Goal: Information Seeking & Learning: Learn about a topic

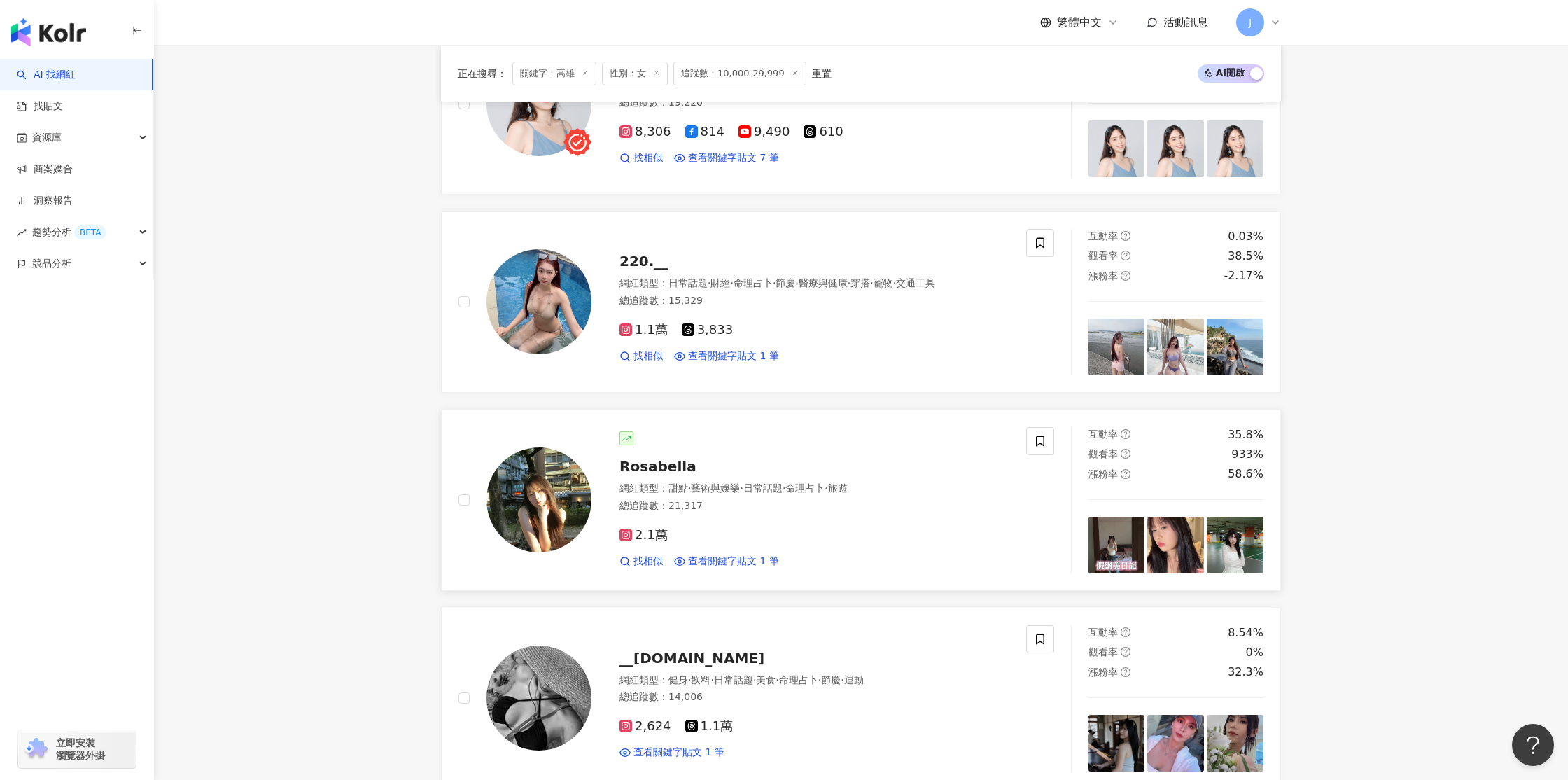
scroll to position [2177, 0]
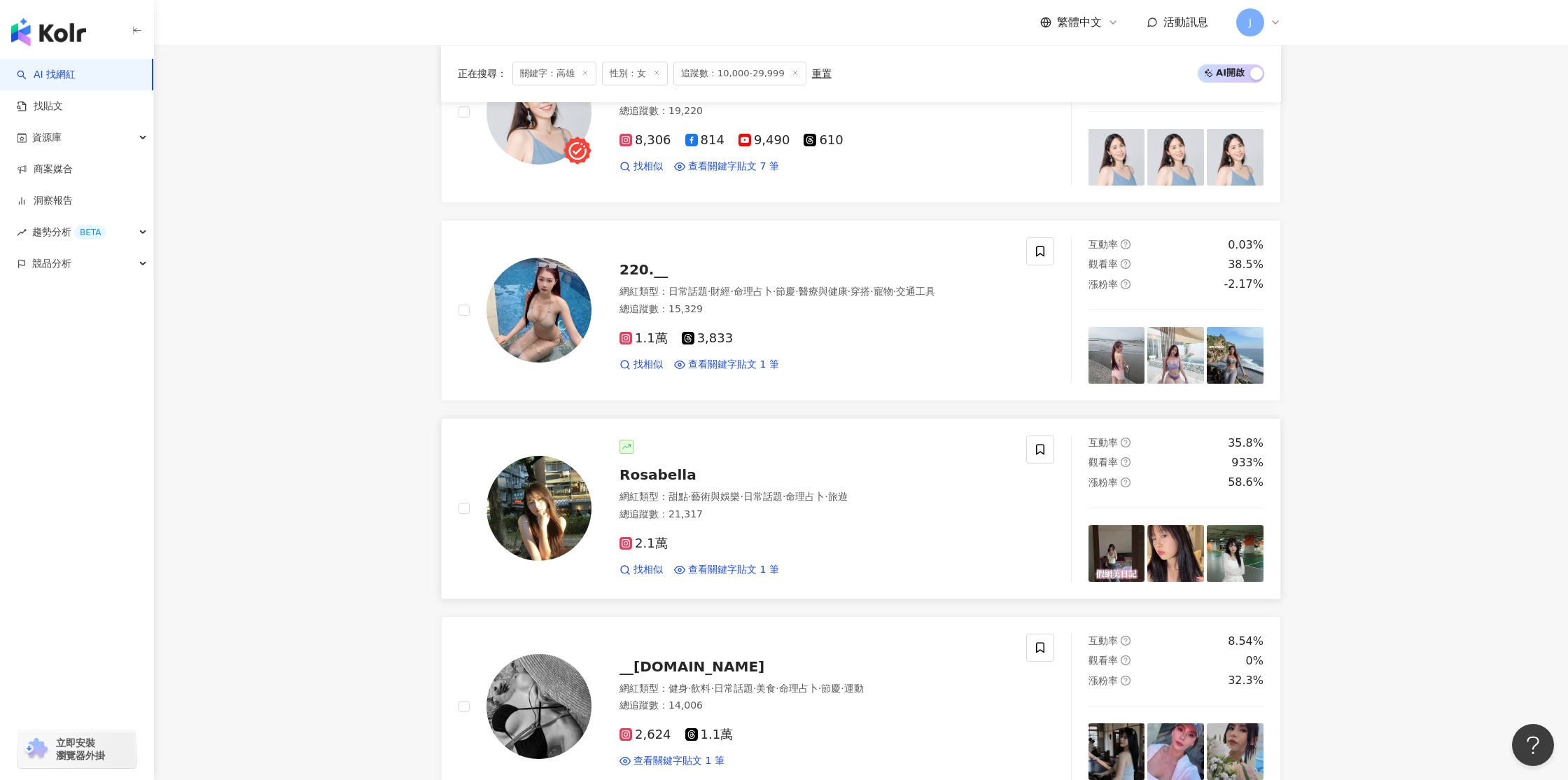
click at [671, 474] on span "Rosabella" at bounding box center [658, 475] width 77 height 17
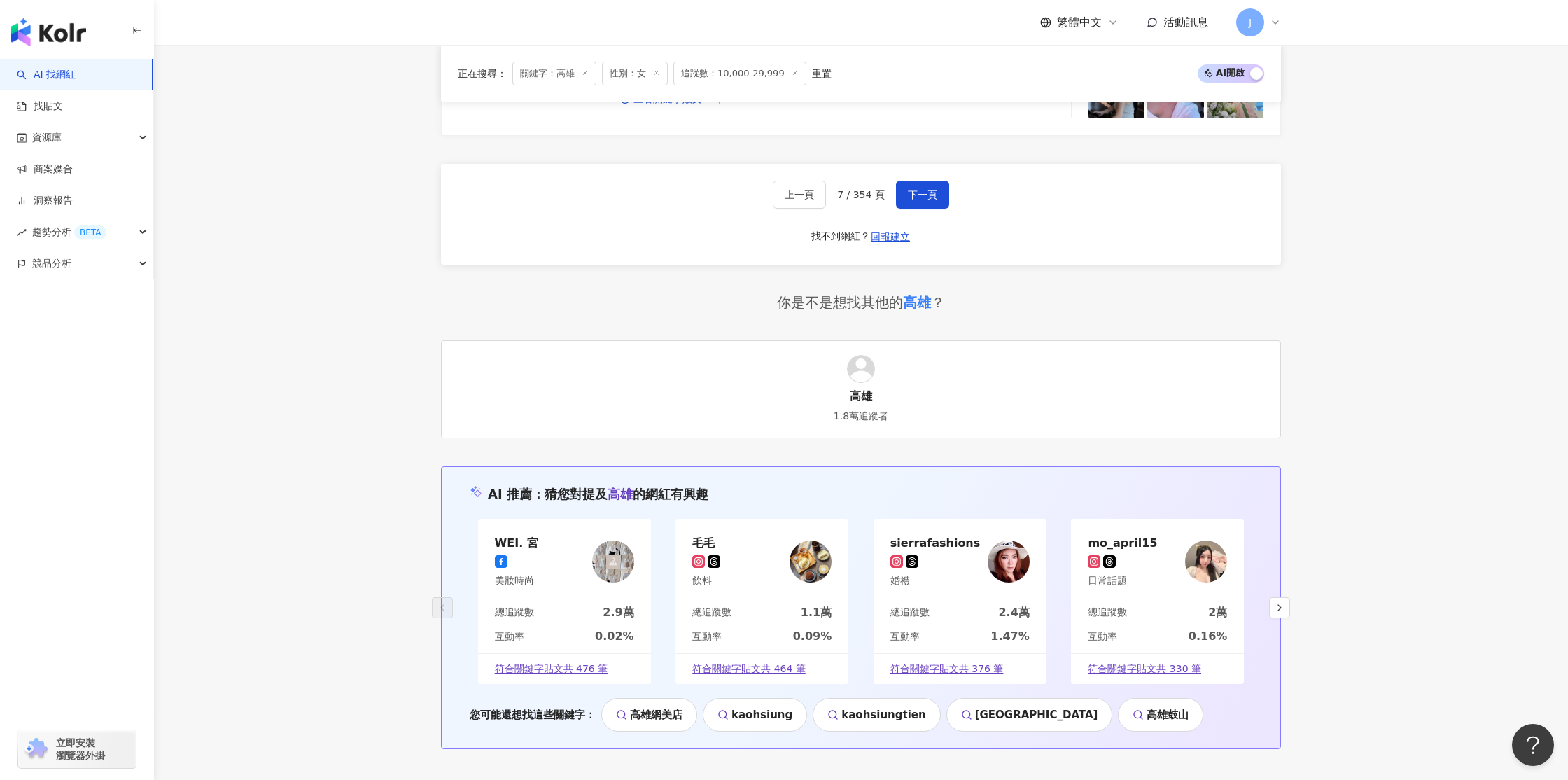
scroll to position [2837, 0]
click at [911, 191] on span "下一頁" at bounding box center [922, 196] width 30 height 11
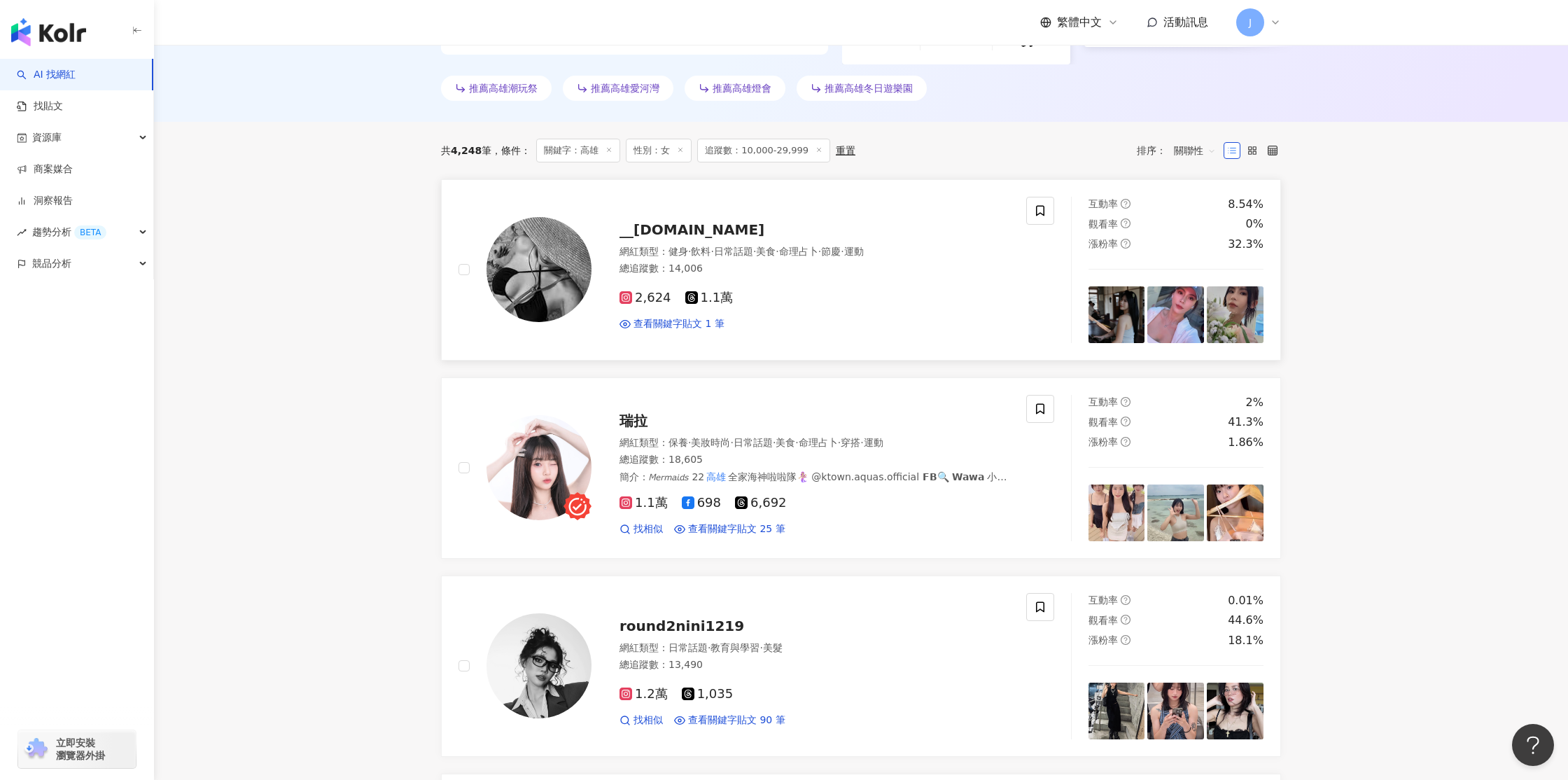
scroll to position [404, 0]
click at [537, 248] on img at bounding box center [538, 270] width 105 height 105
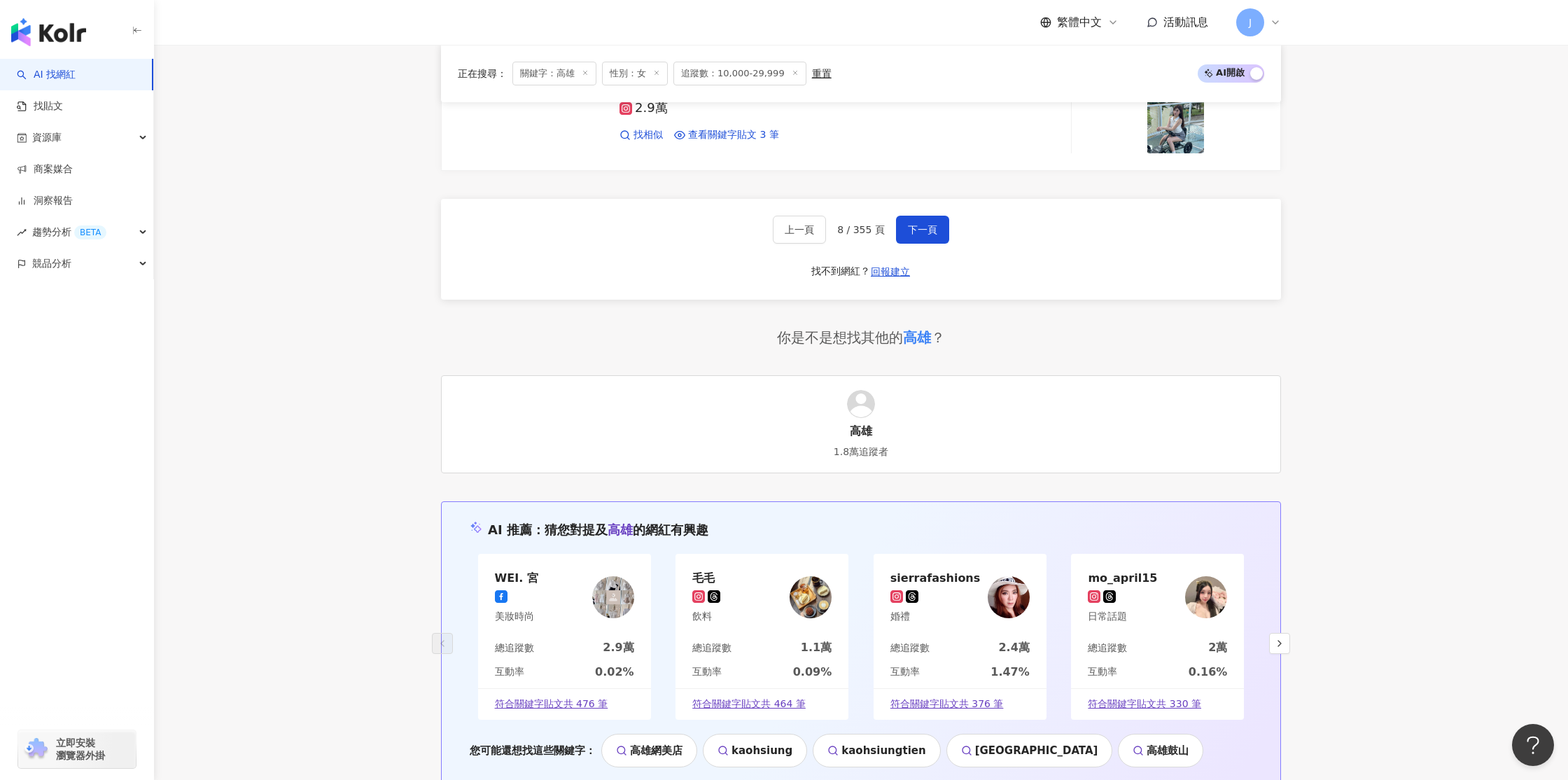
scroll to position [2769, 0]
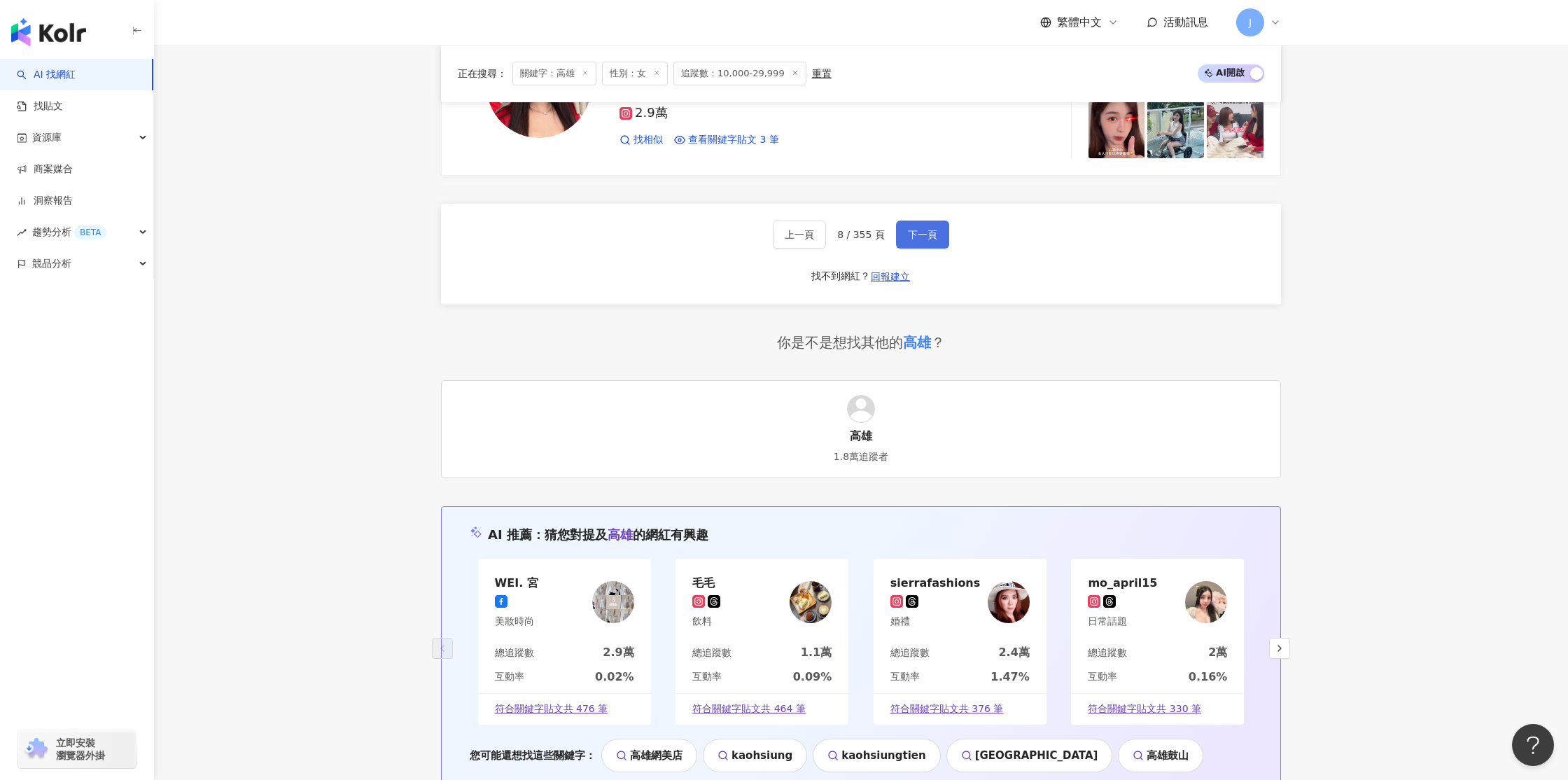
click at [918, 229] on span "下一頁" at bounding box center [922, 234] width 30 height 11
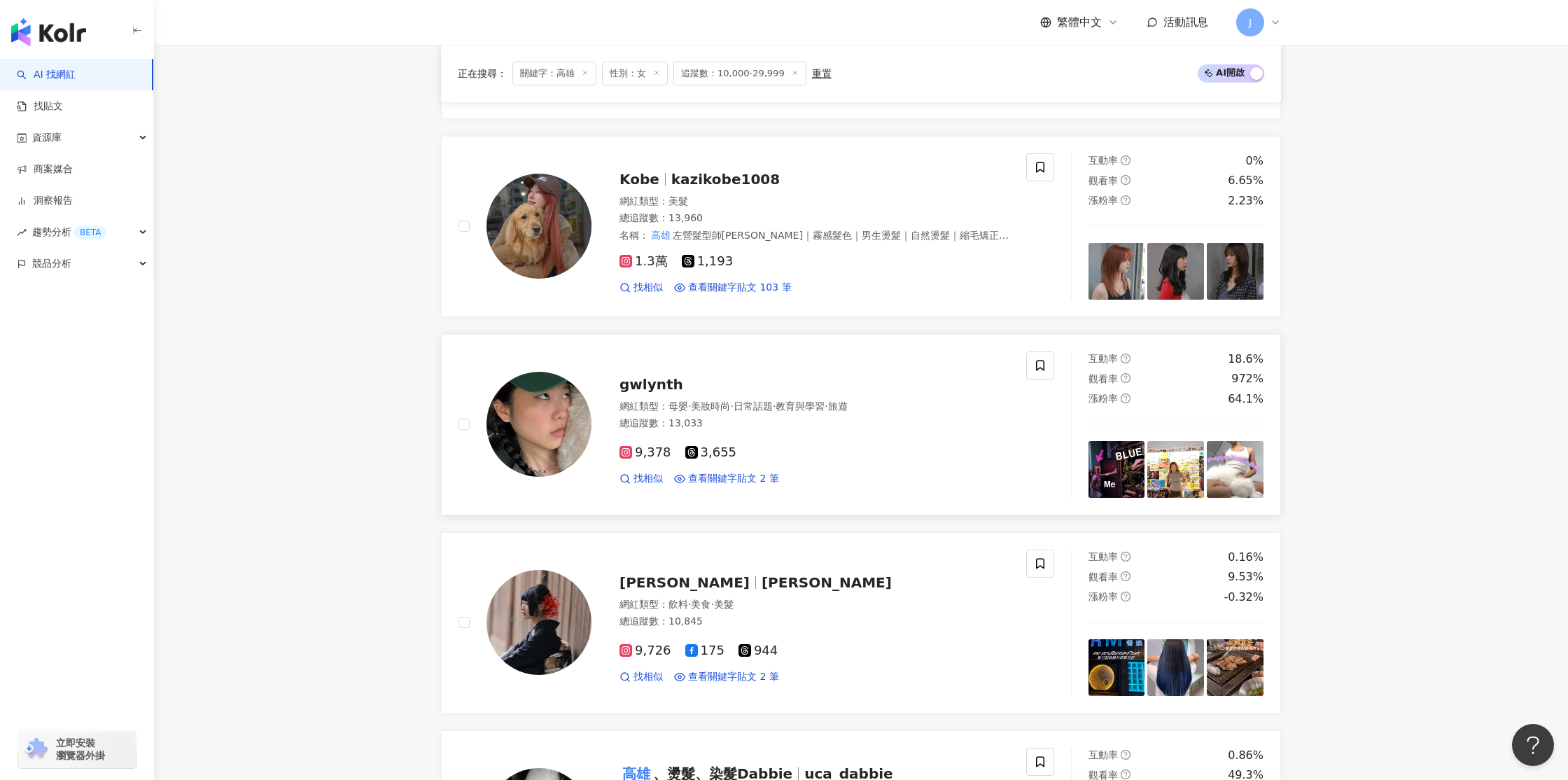
scroll to position [1447, 0]
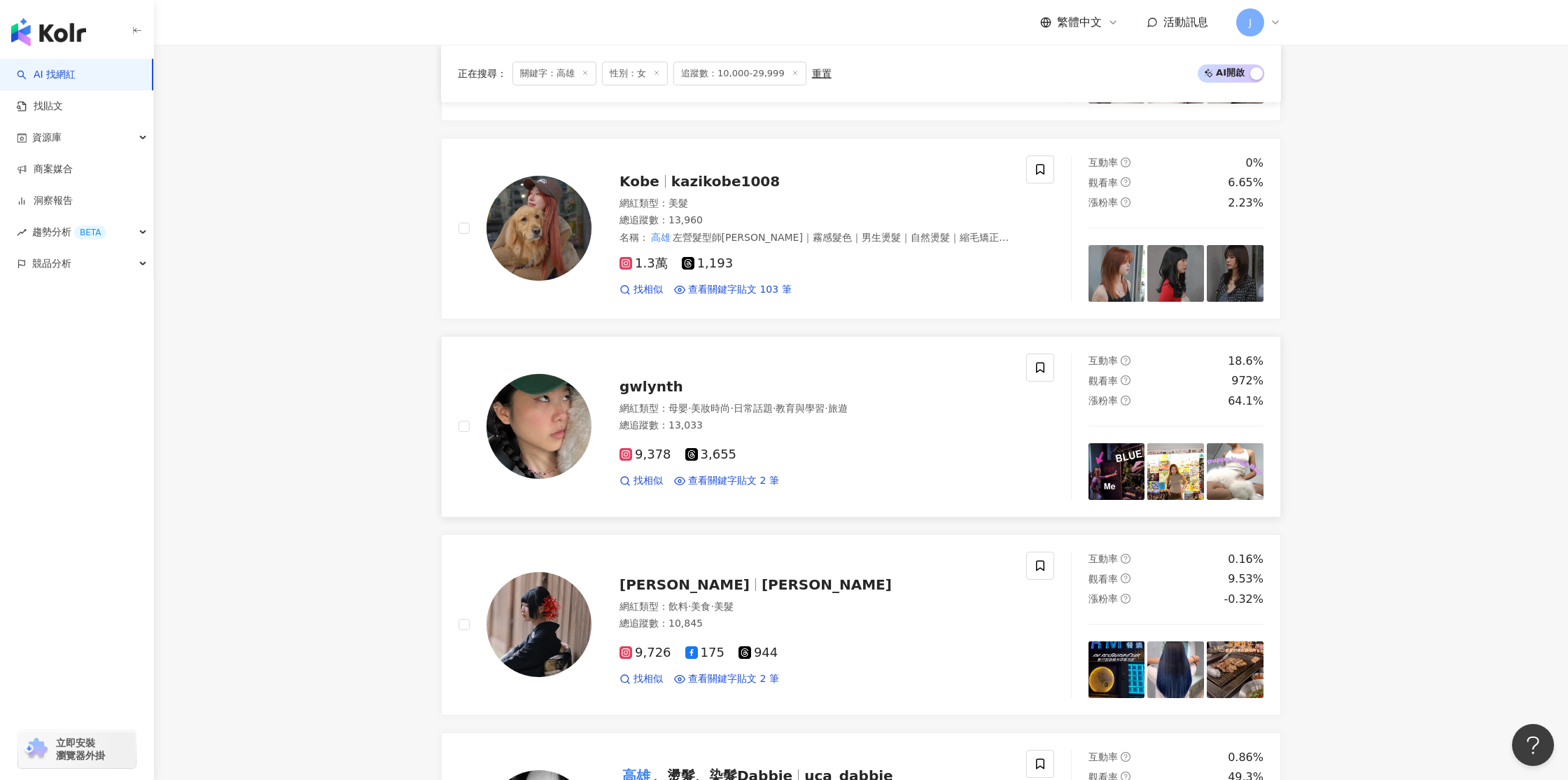
click at [540, 384] on img at bounding box center [538, 426] width 105 height 105
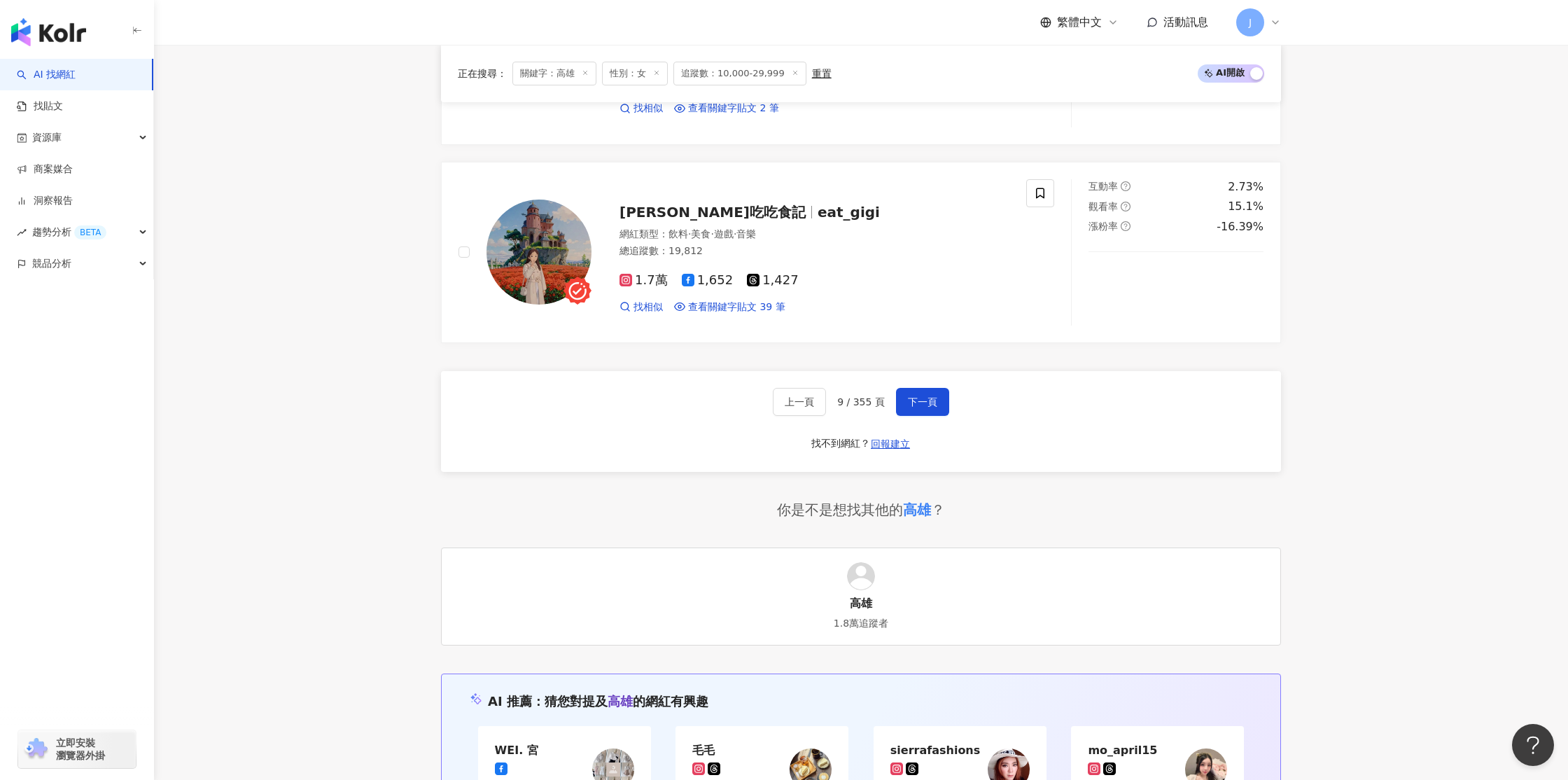
scroll to position [2647, 0]
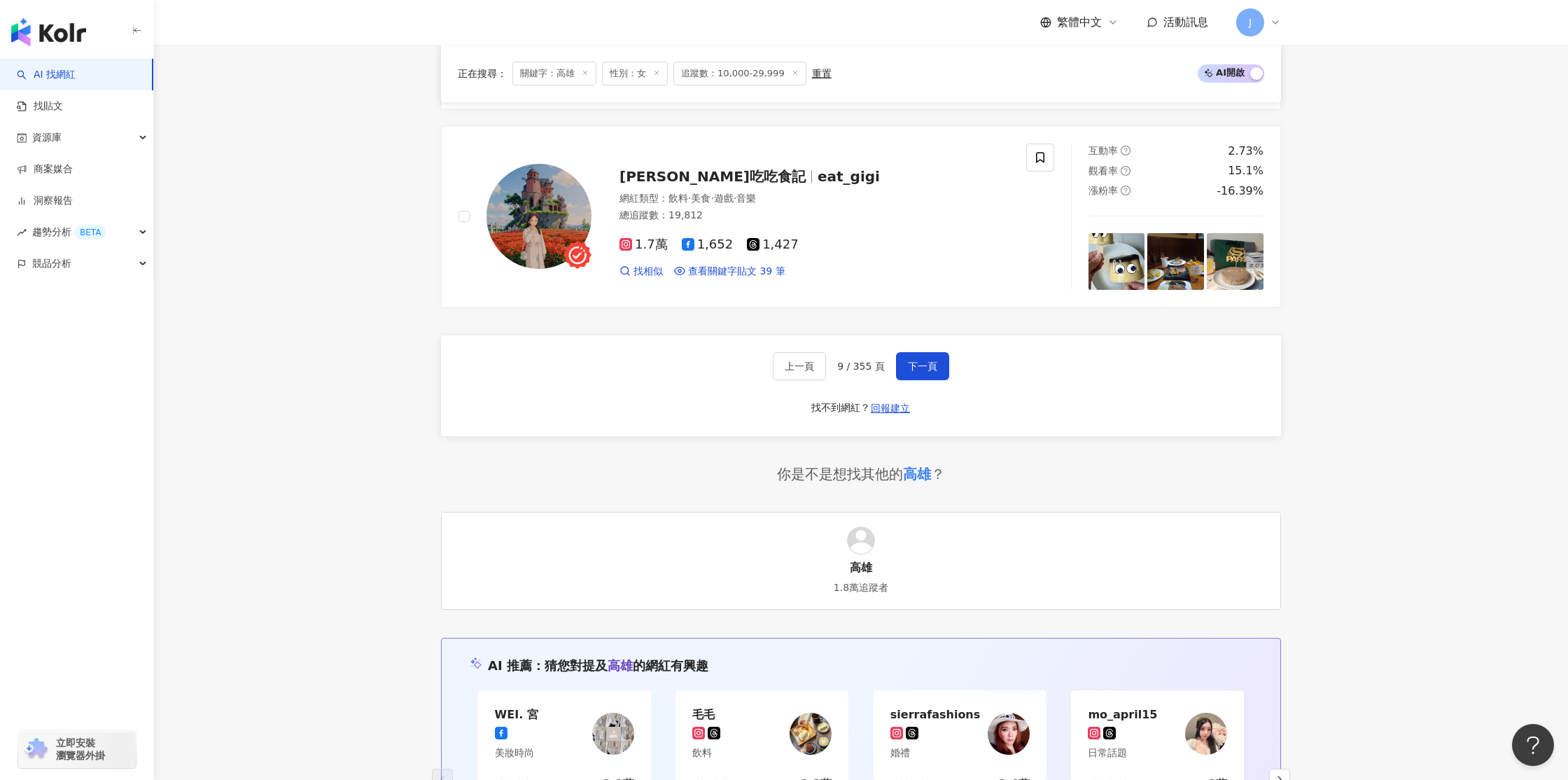
click at [893, 357] on div "上一頁 9 / 355 頁 下一頁" at bounding box center [861, 366] width 176 height 28
click at [910, 360] on span "下一頁" at bounding box center [922, 365] width 30 height 11
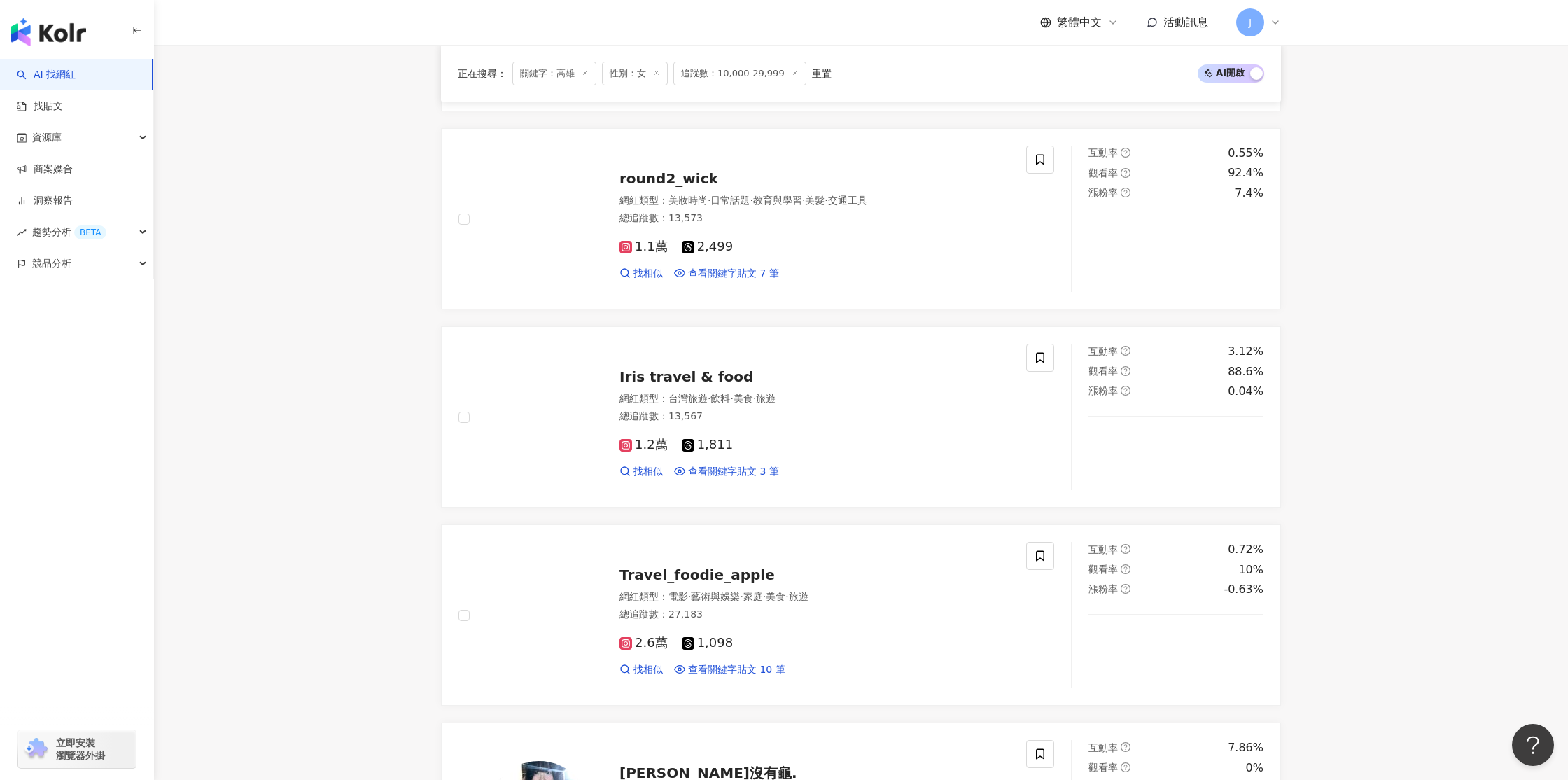
scroll to position [2040, 0]
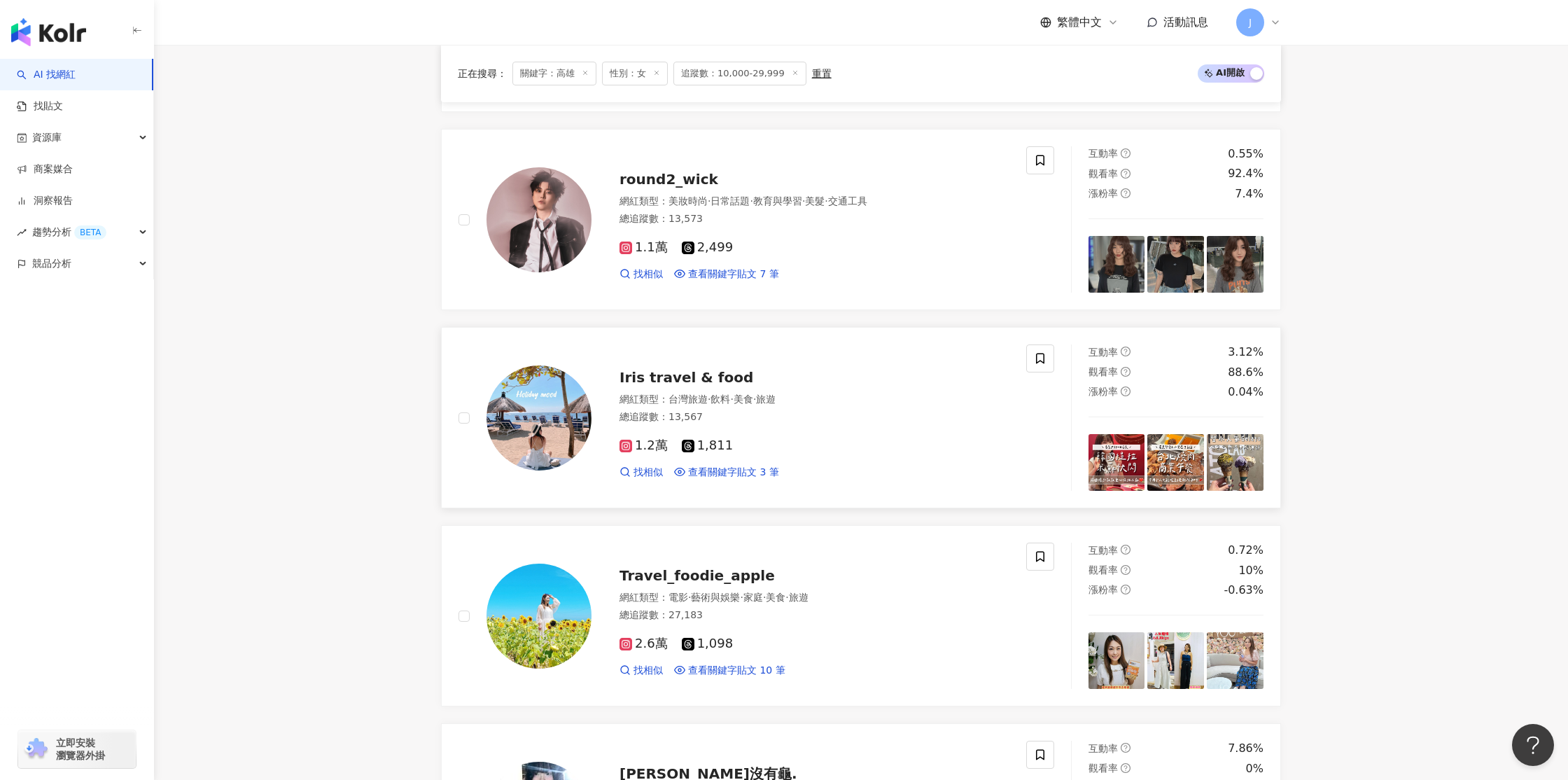
click at [540, 419] on img at bounding box center [538, 417] width 105 height 105
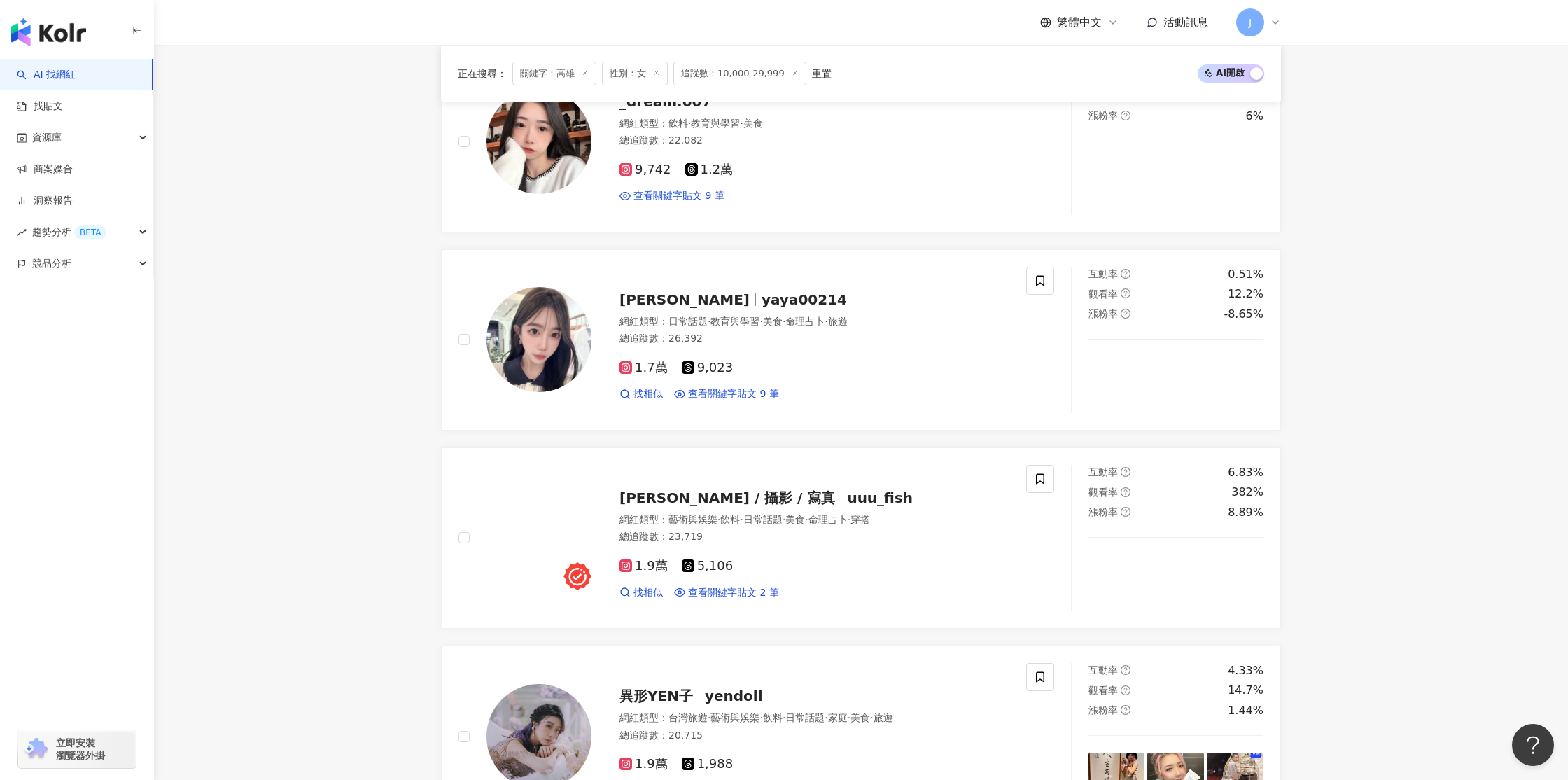
scroll to position [1328, 0]
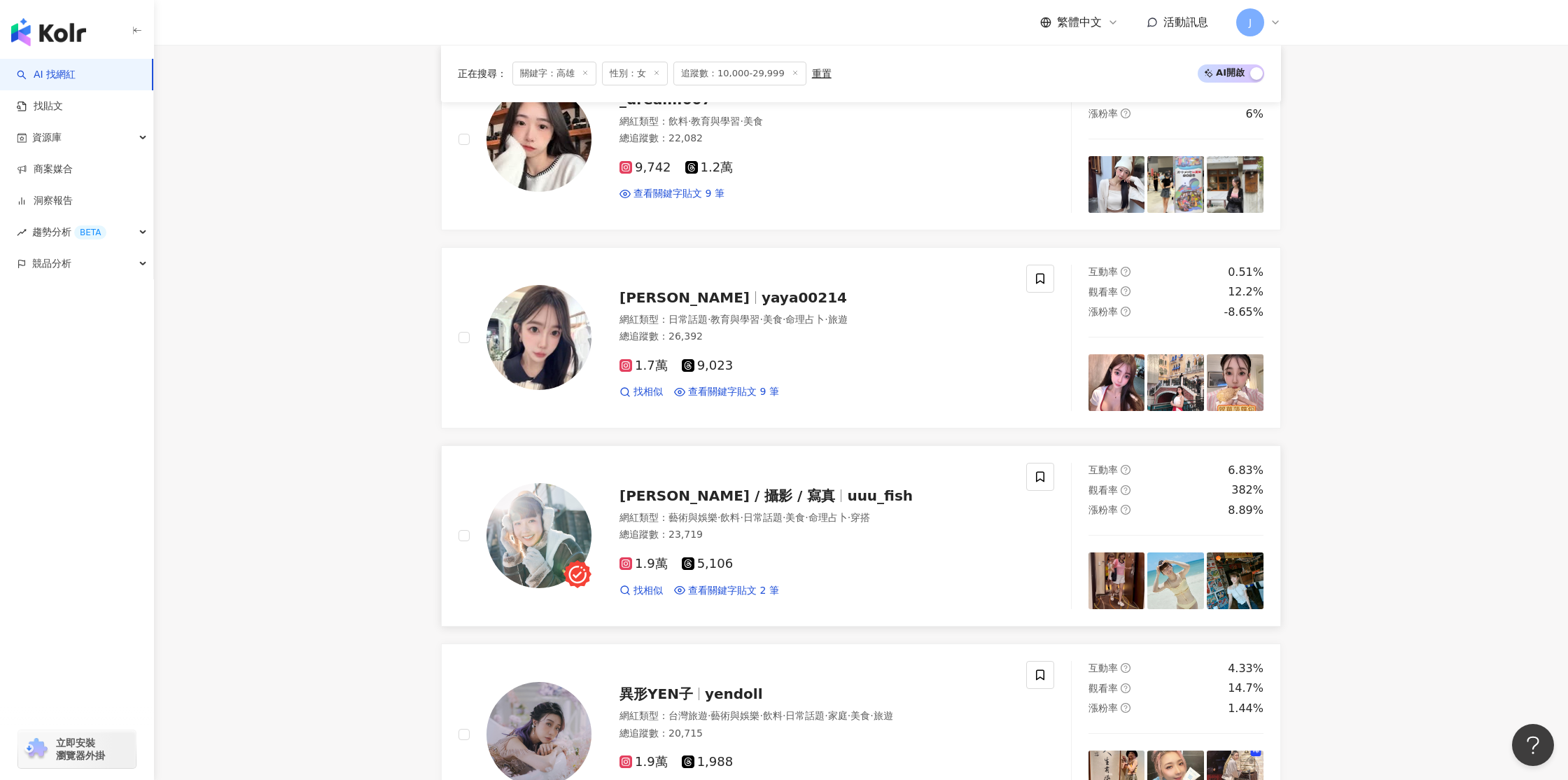
click at [534, 544] on img at bounding box center [538, 535] width 105 height 105
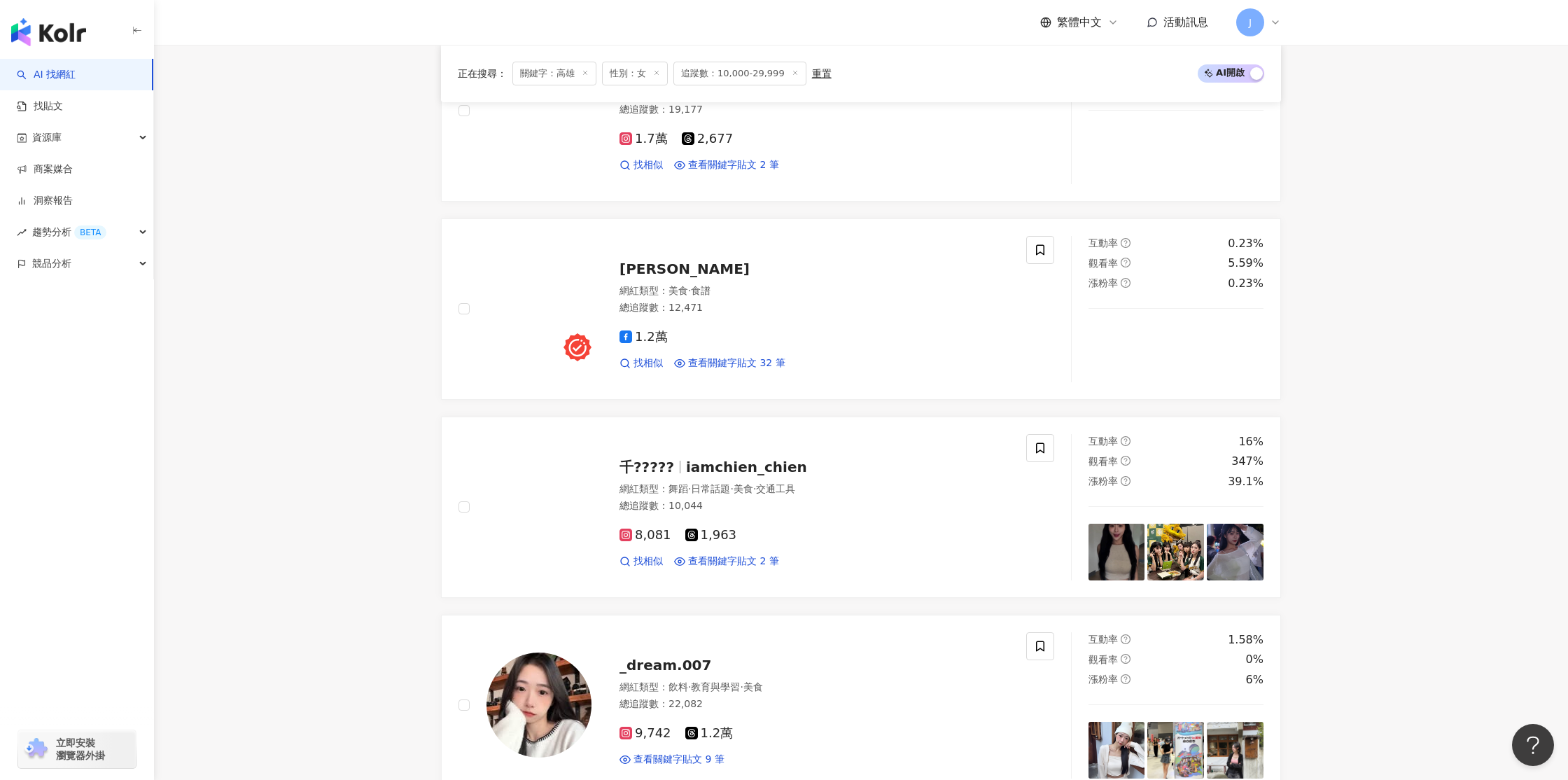
scroll to position [760, 0]
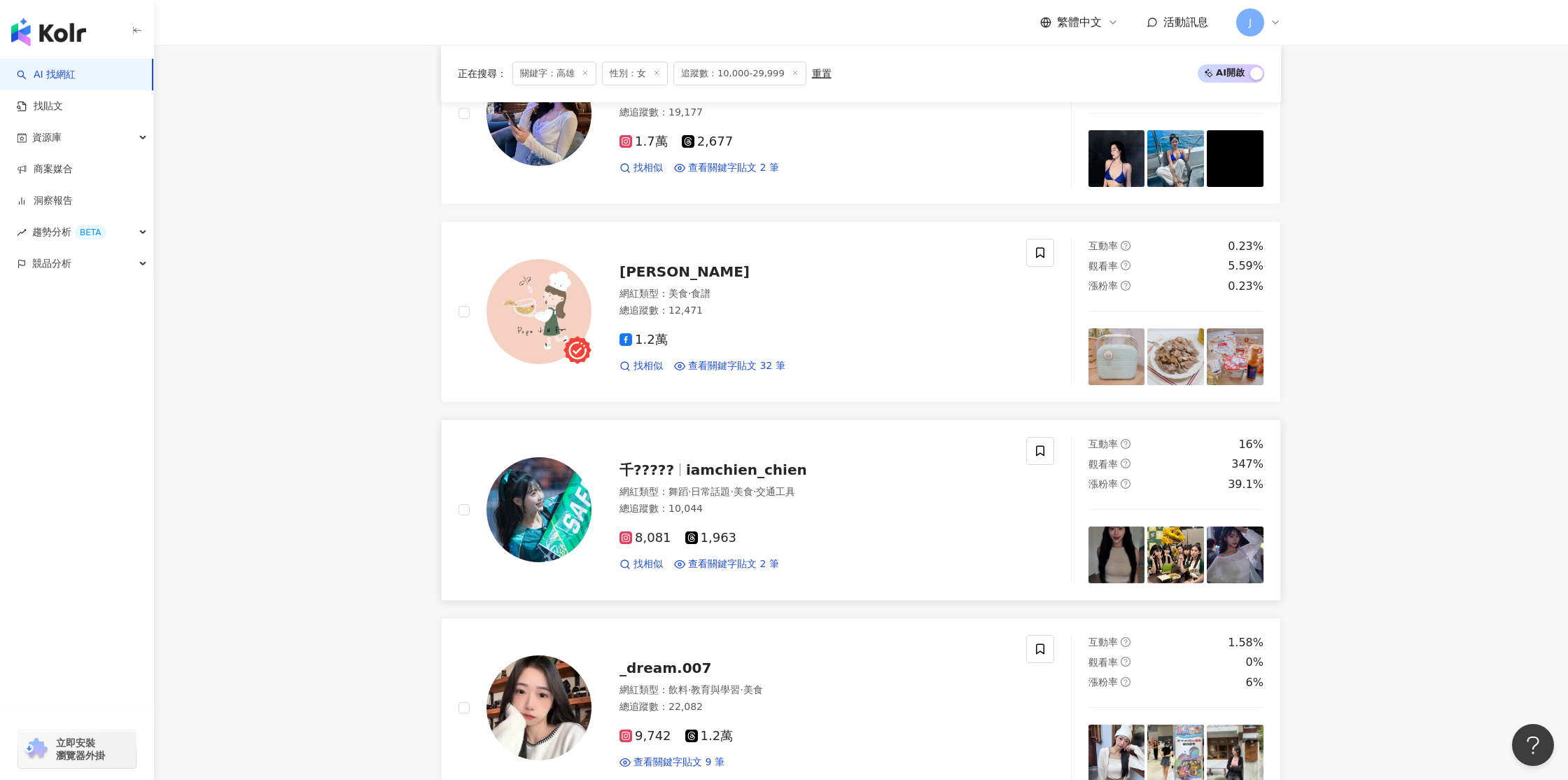
click at [556, 502] on img at bounding box center [538, 509] width 105 height 105
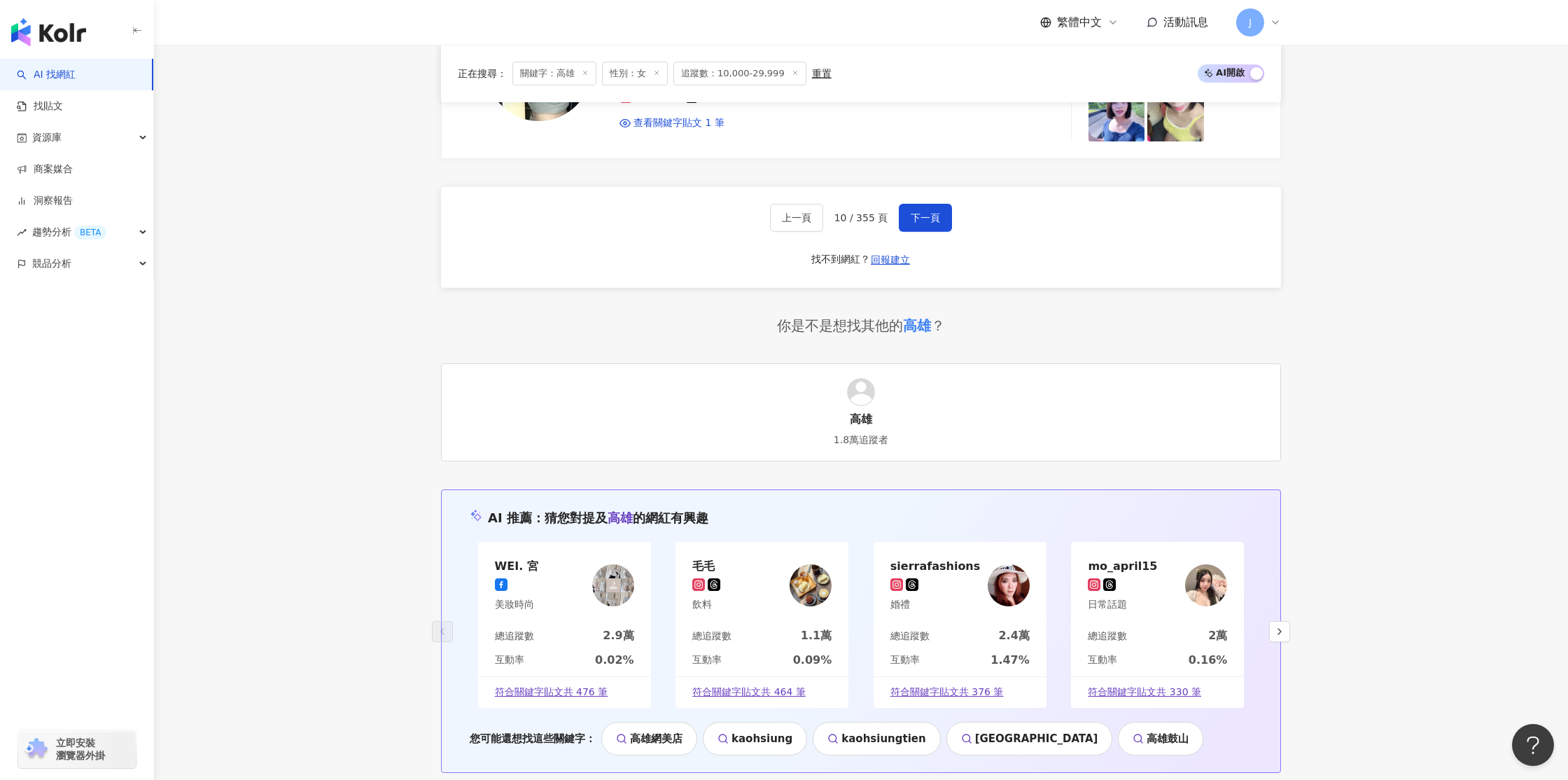
scroll to position [2784, 0]
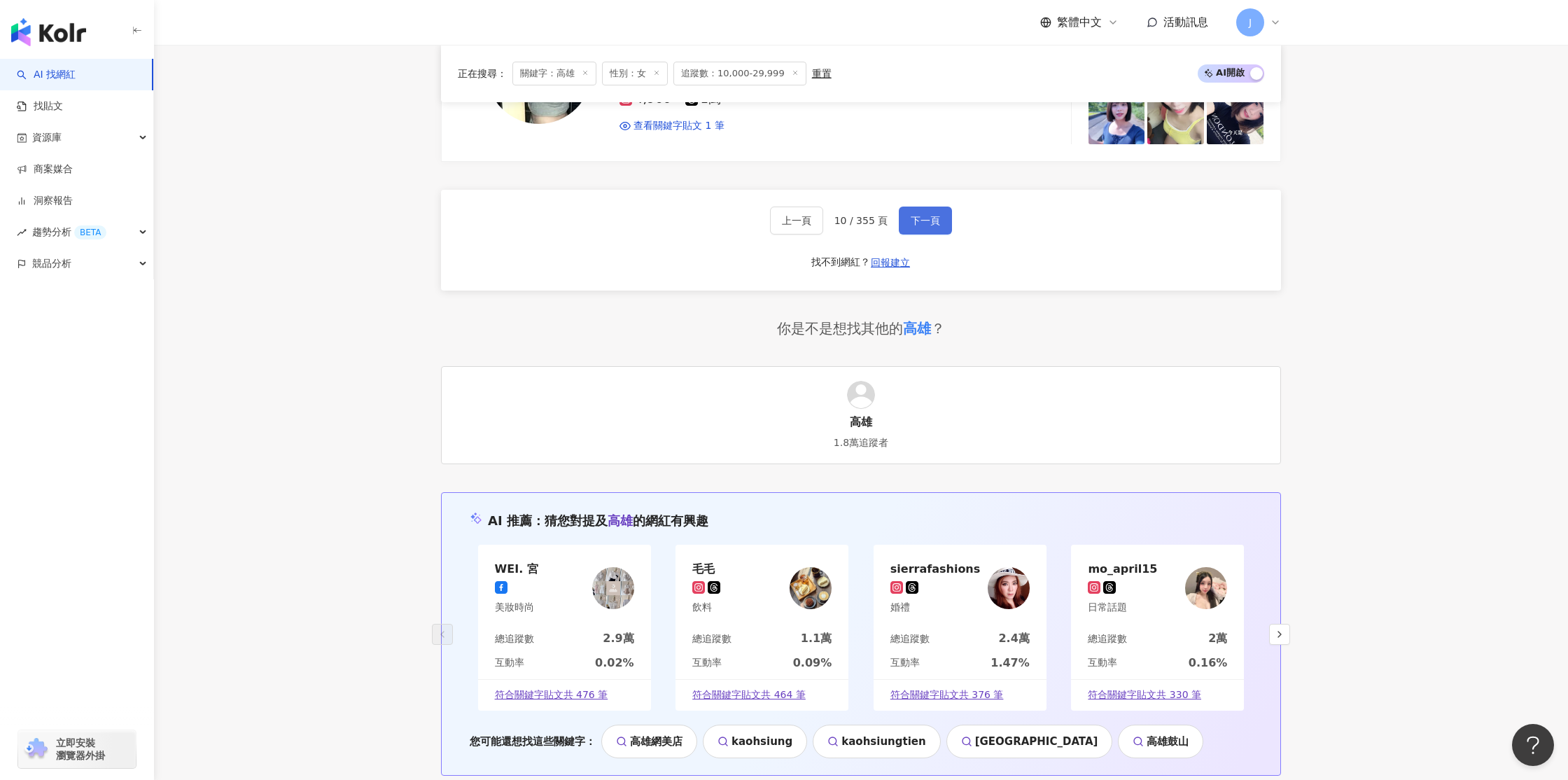
click at [929, 217] on span "下一頁" at bounding box center [926, 220] width 30 height 11
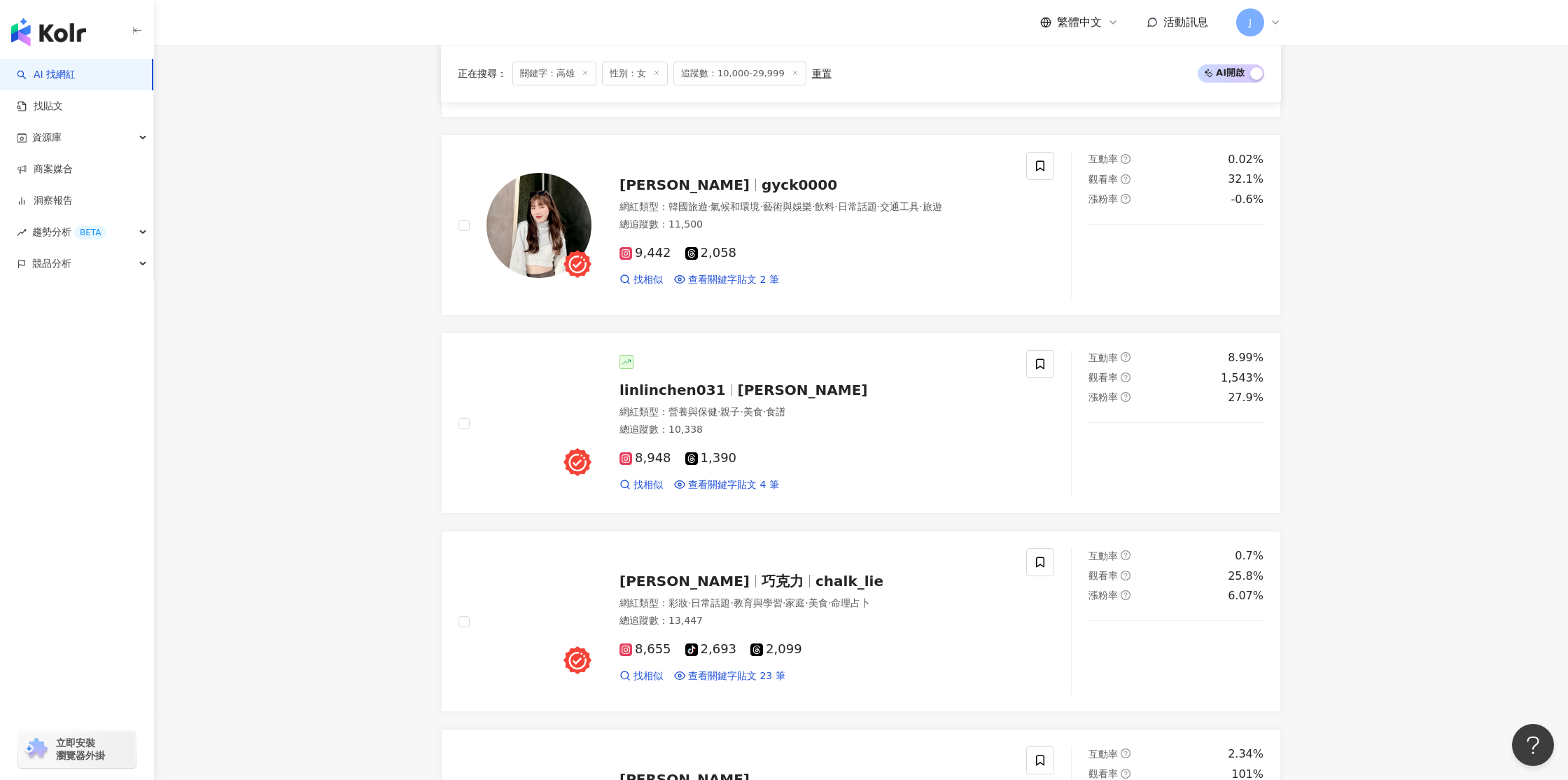
scroll to position [1985, 0]
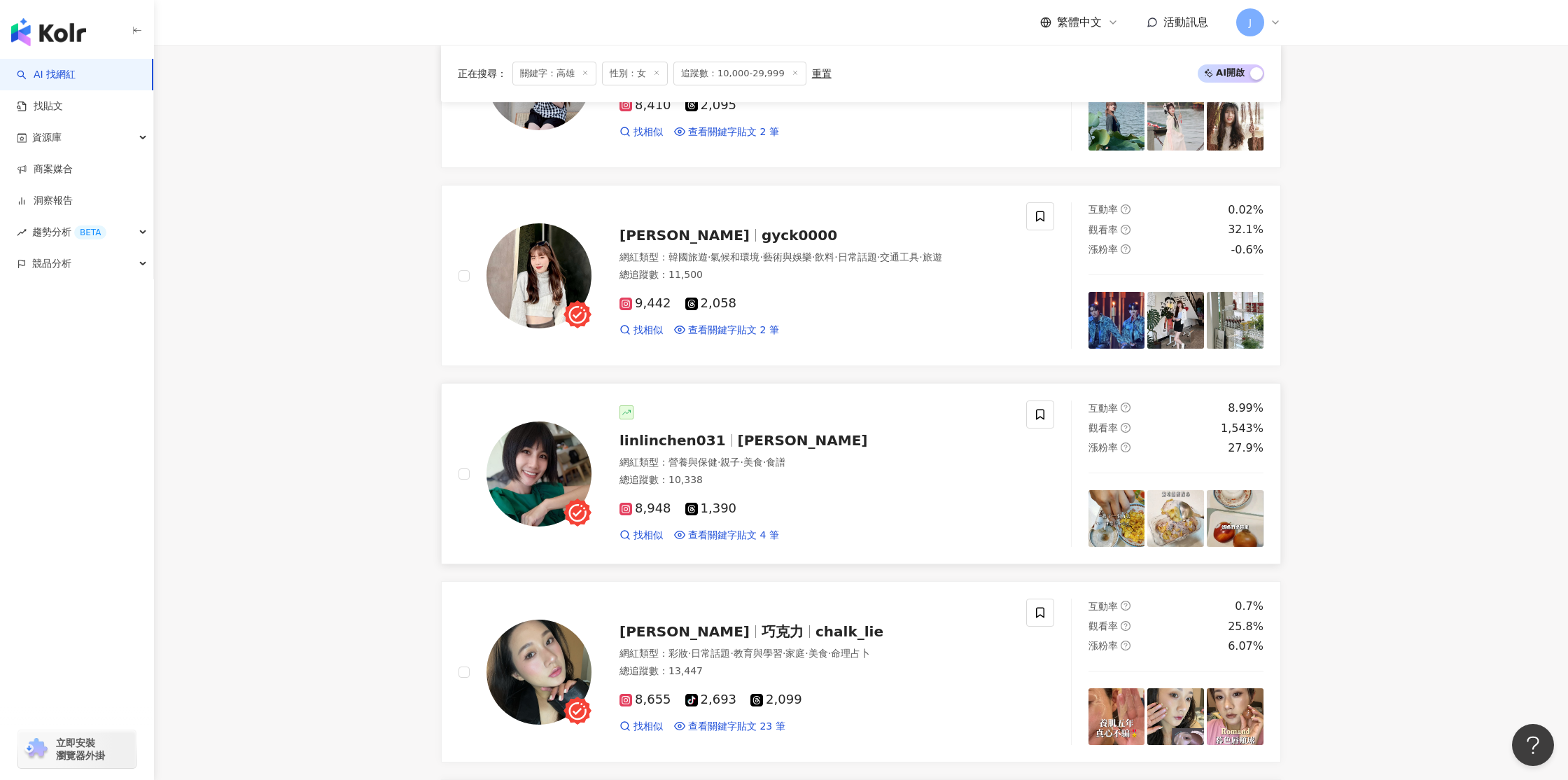
click at [535, 470] on img at bounding box center [538, 473] width 105 height 105
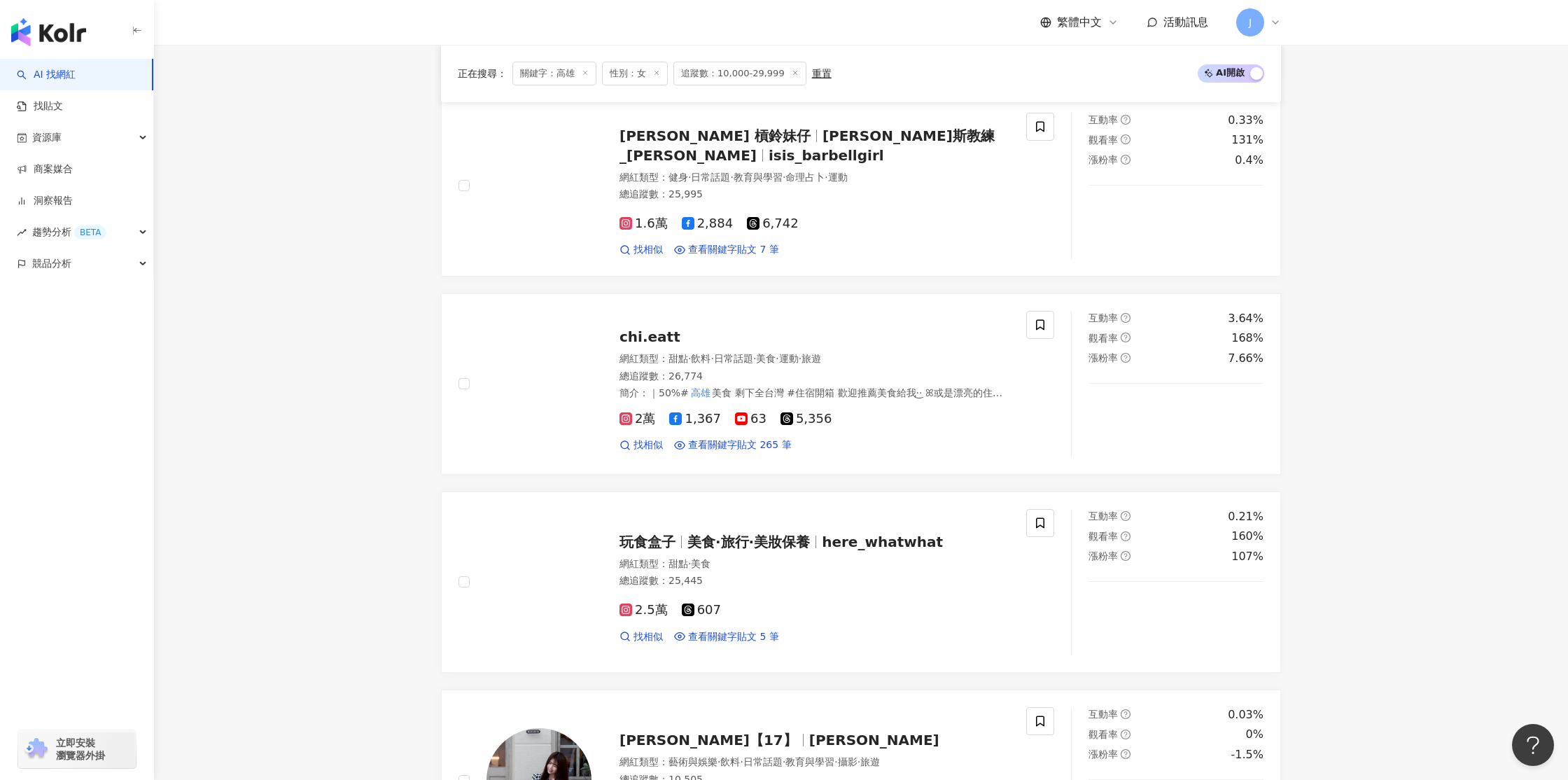
scroll to position [1276, 0]
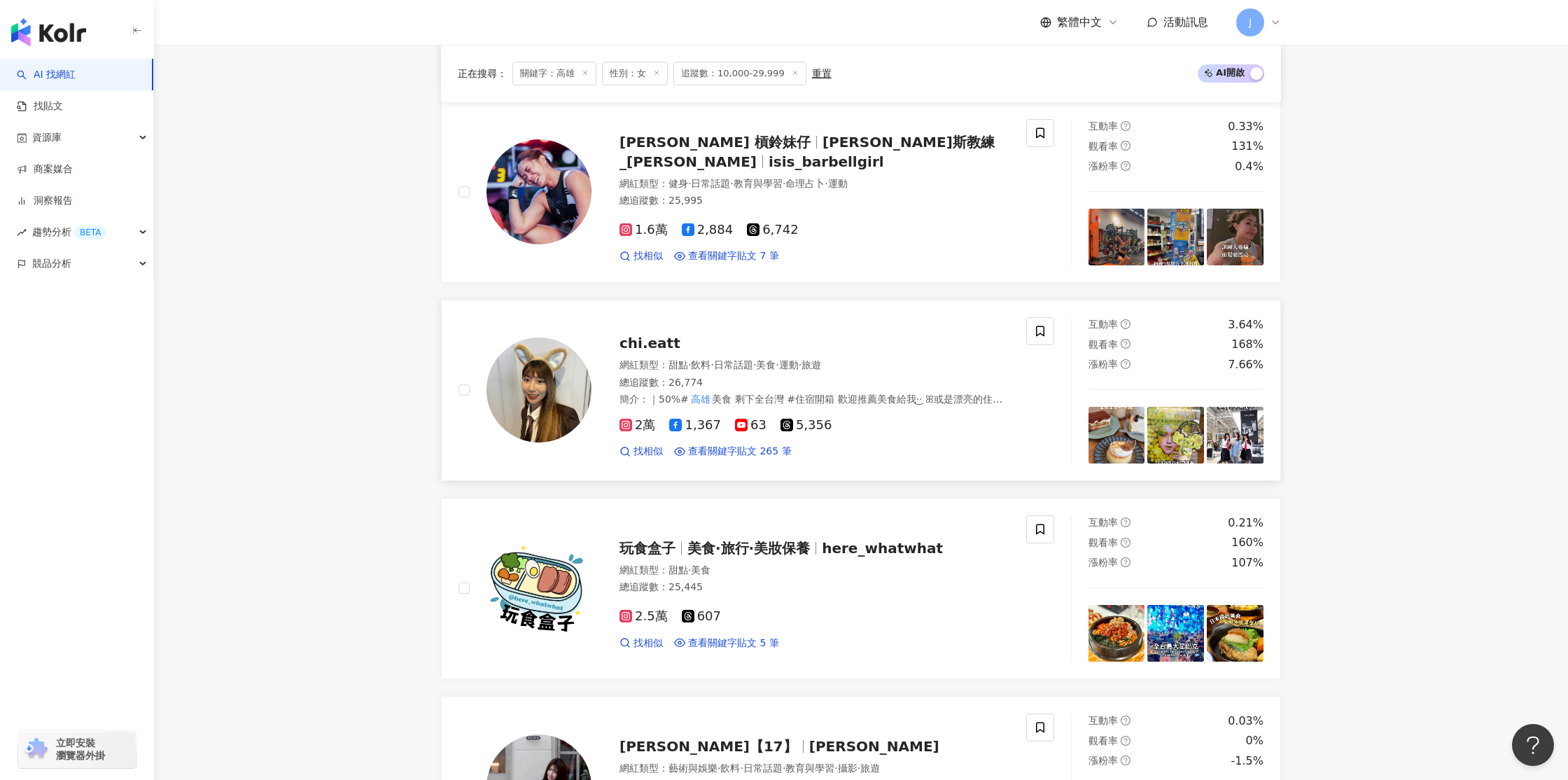
click at [543, 383] on img at bounding box center [538, 389] width 105 height 105
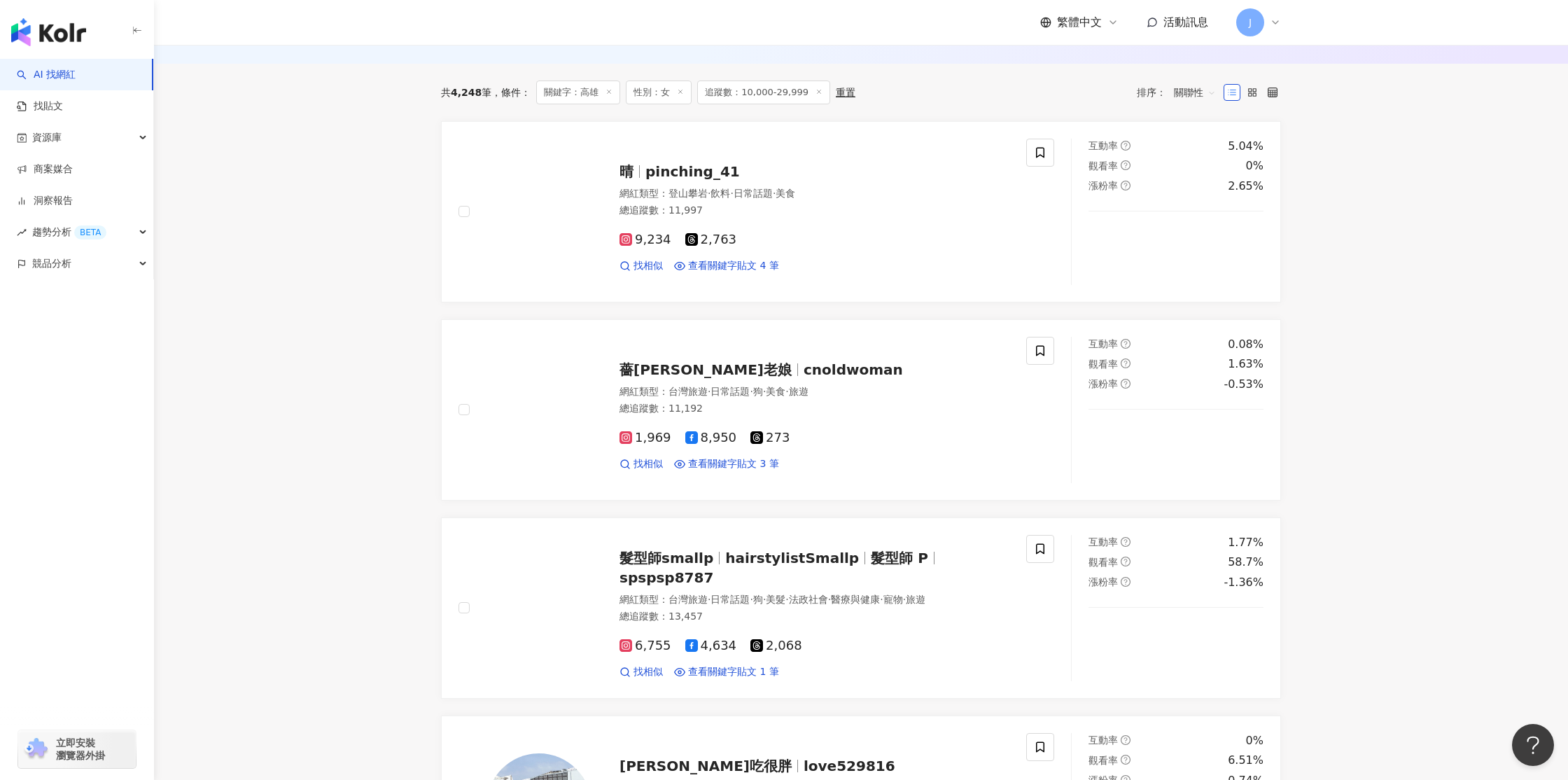
scroll to position [387, 0]
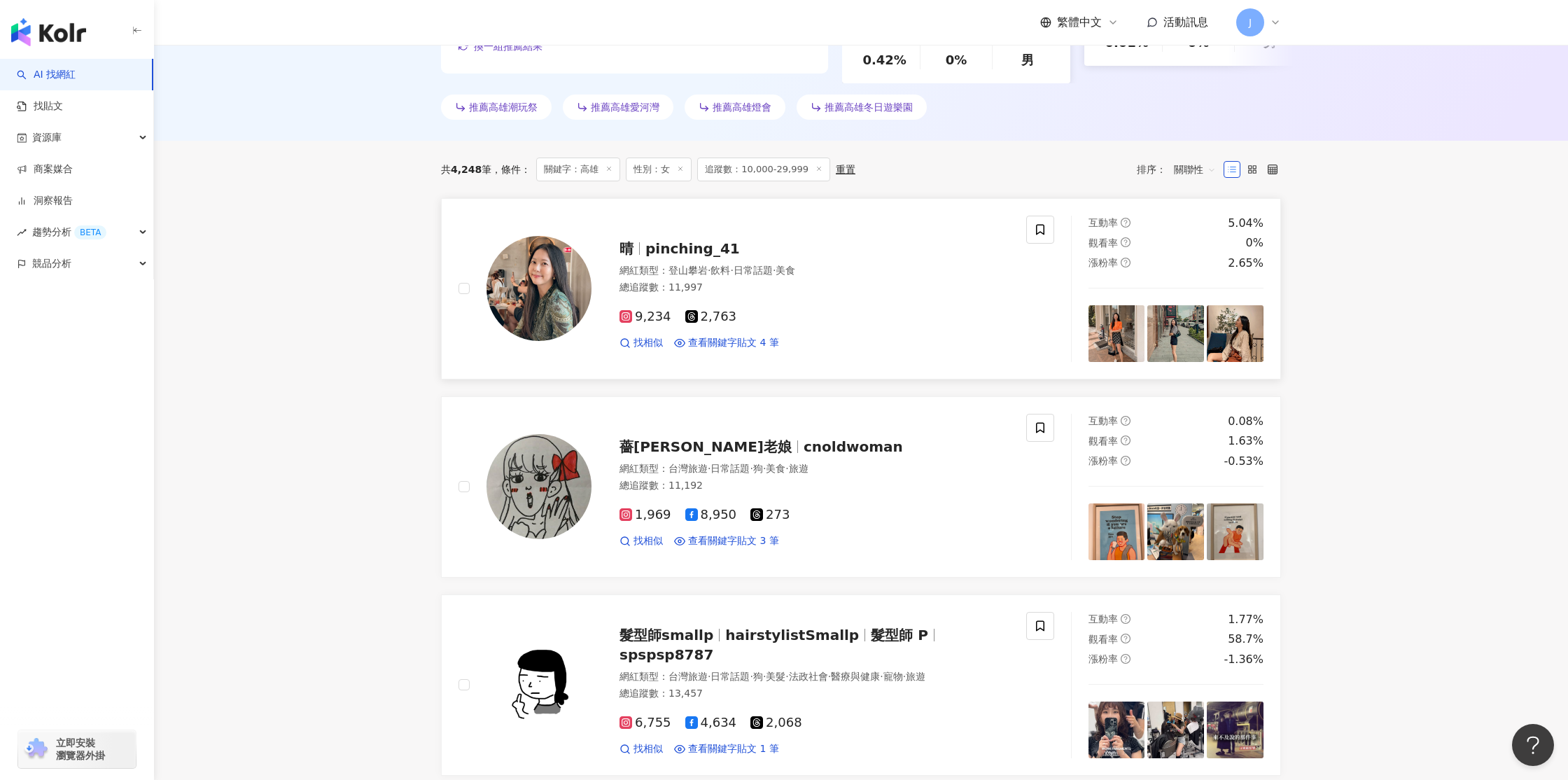
click at [553, 277] on img at bounding box center [538, 288] width 105 height 105
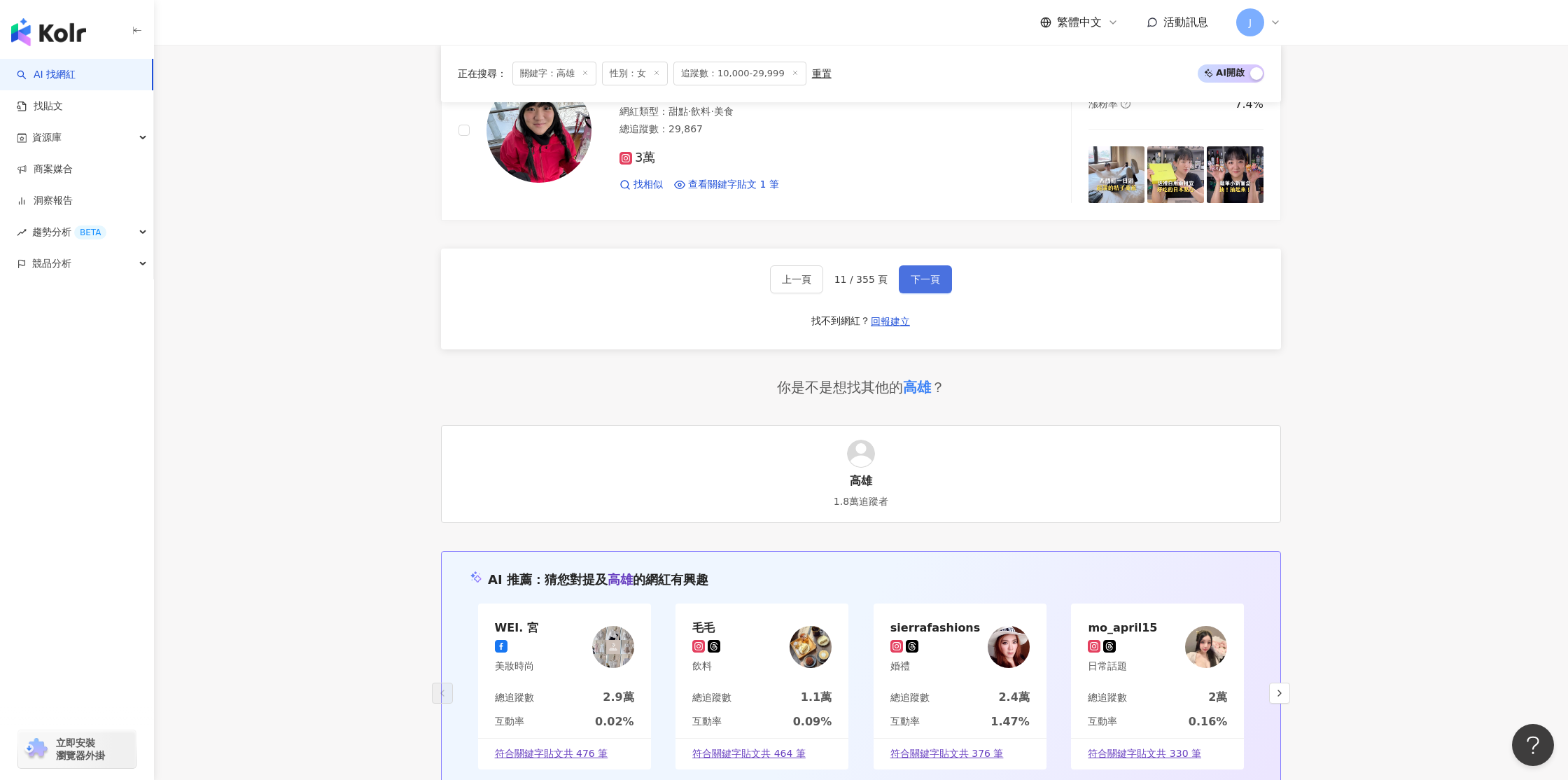
click at [912, 273] on span "下一頁" at bounding box center [926, 278] width 30 height 11
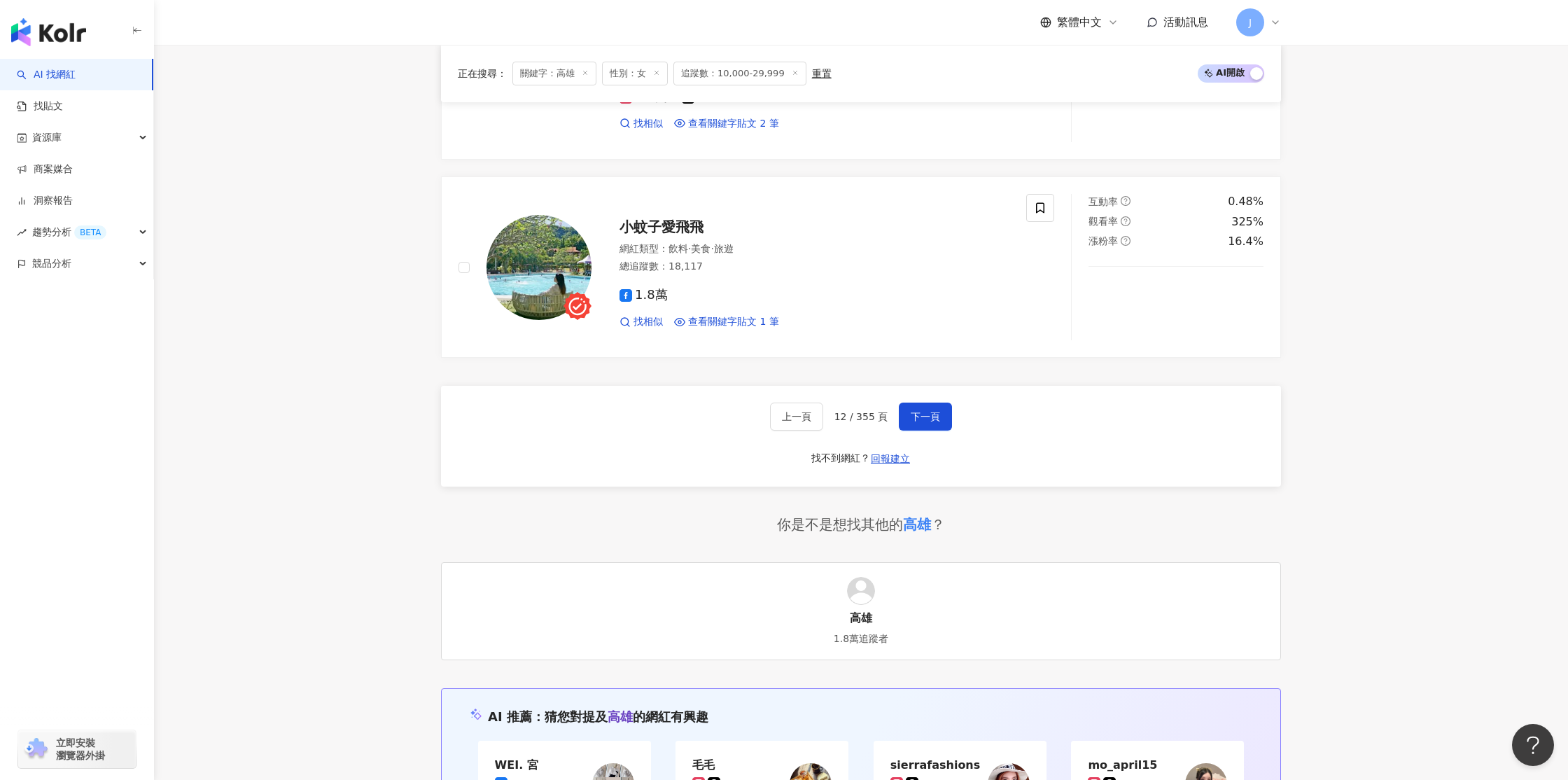
scroll to position [2622, 0]
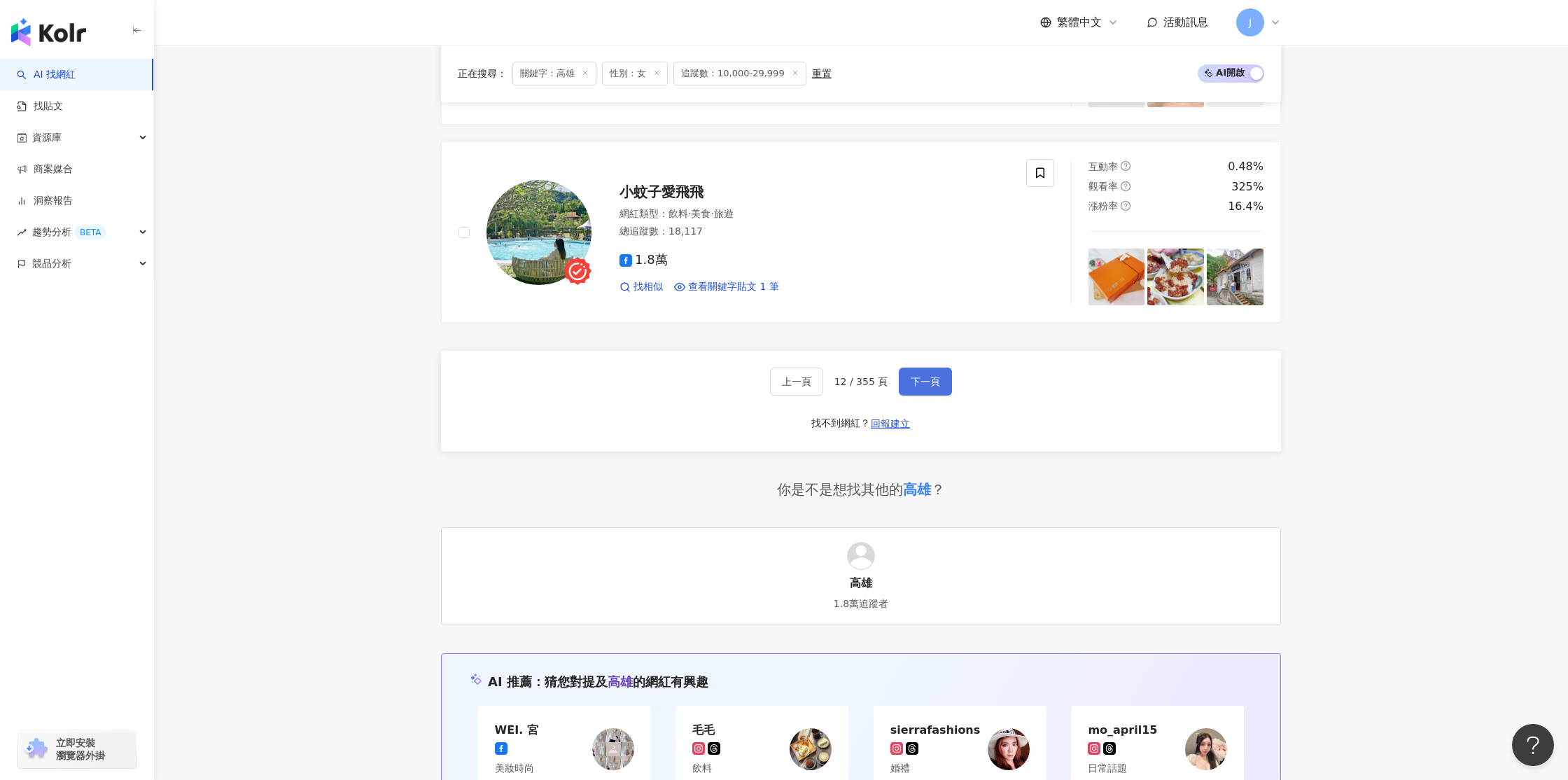
click at [899, 377] on button "下一頁" at bounding box center [926, 381] width 53 height 28
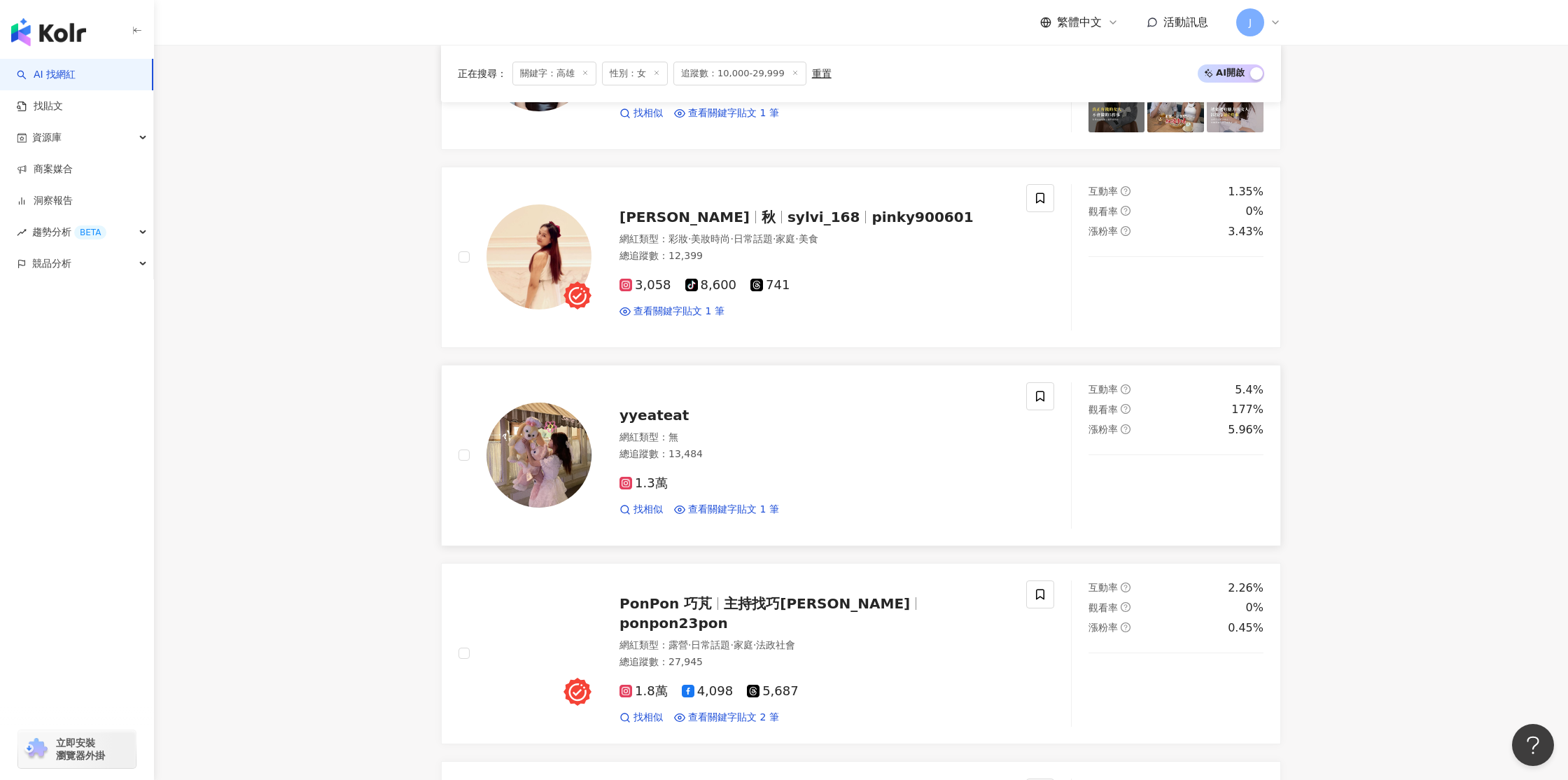
scroll to position [1011, 0]
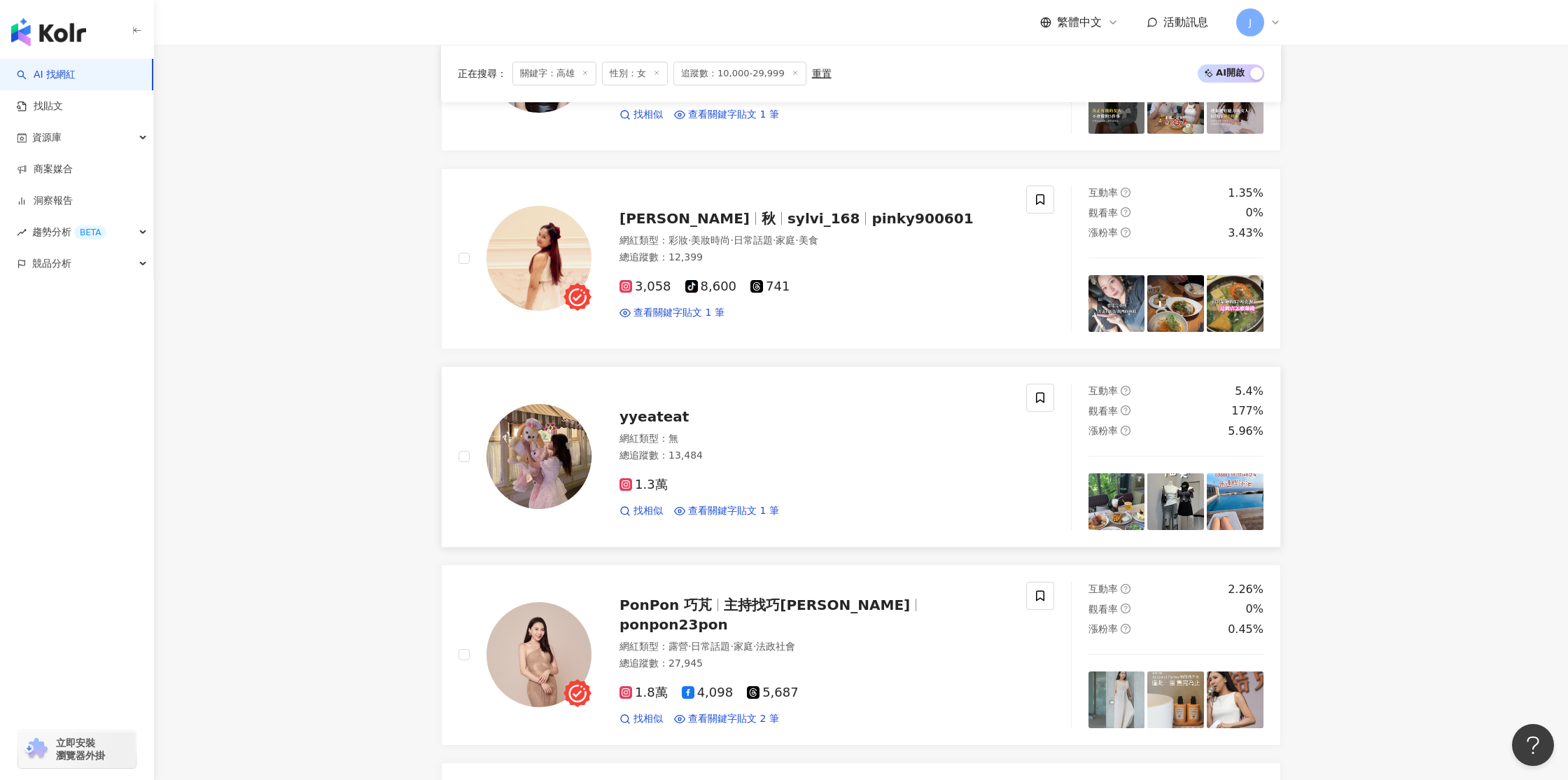
click at [559, 439] on img at bounding box center [538, 456] width 105 height 105
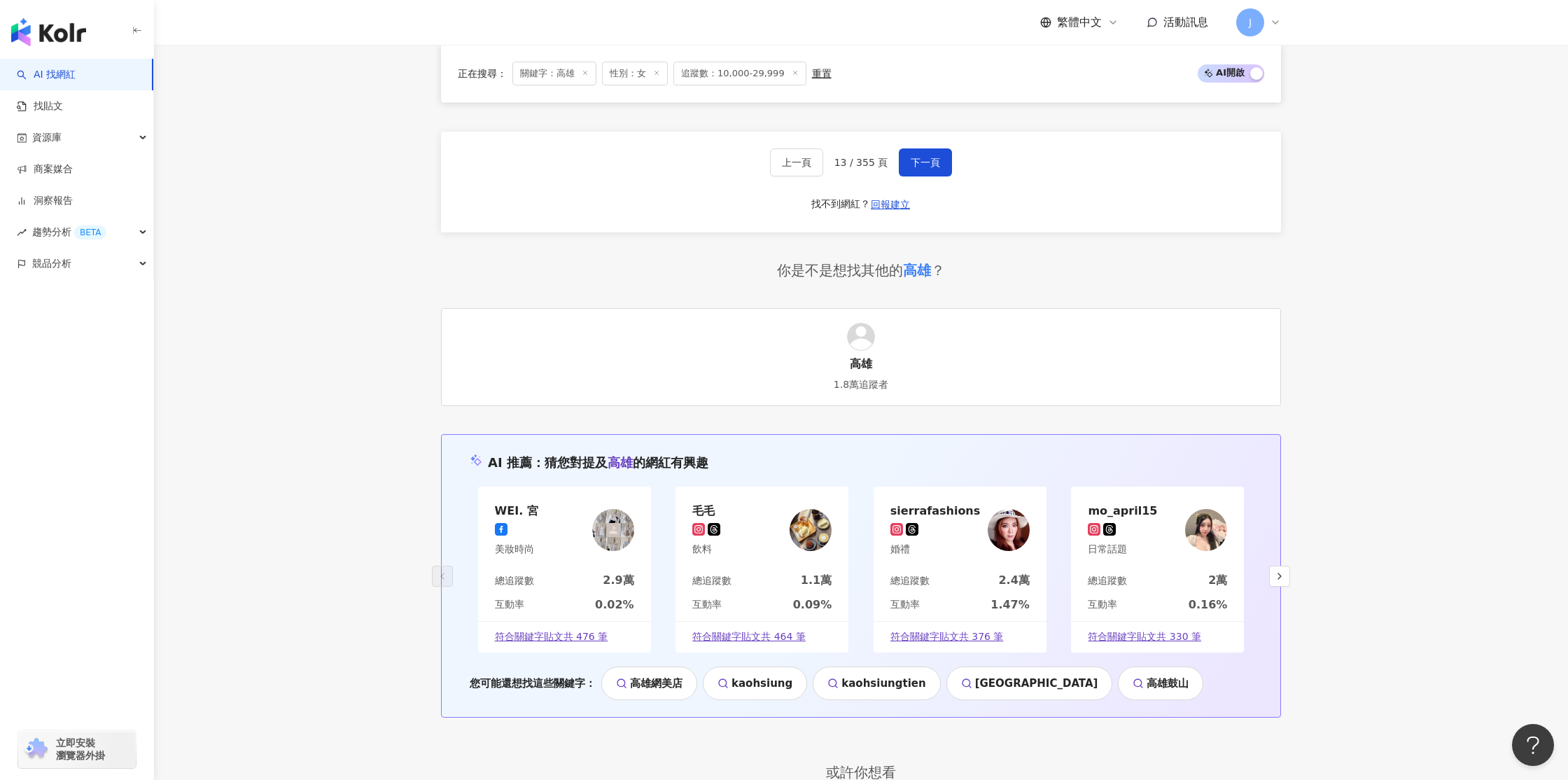
scroll to position [2835, 0]
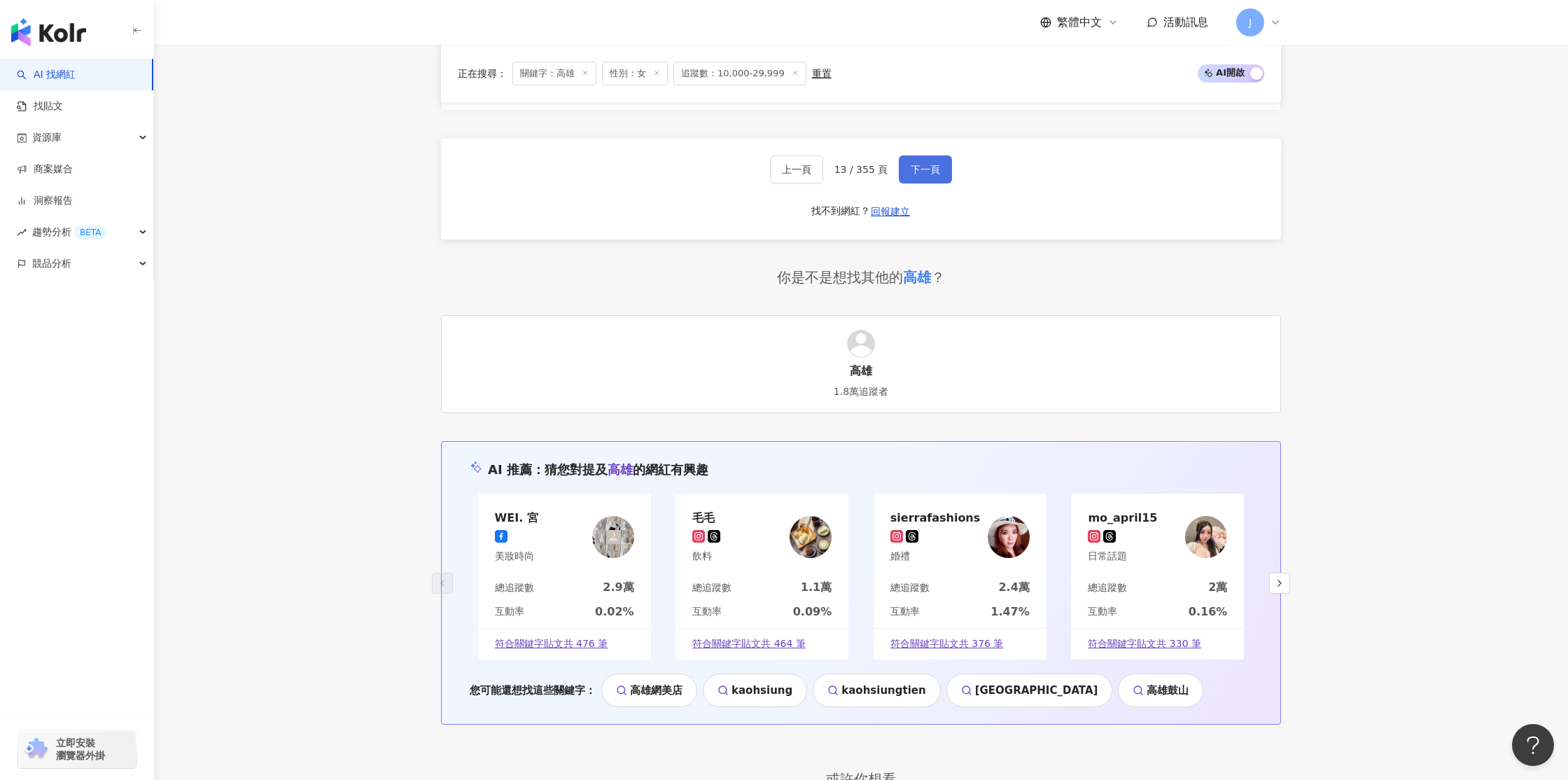
click at [925, 163] on span "下一頁" at bounding box center [926, 169] width 30 height 11
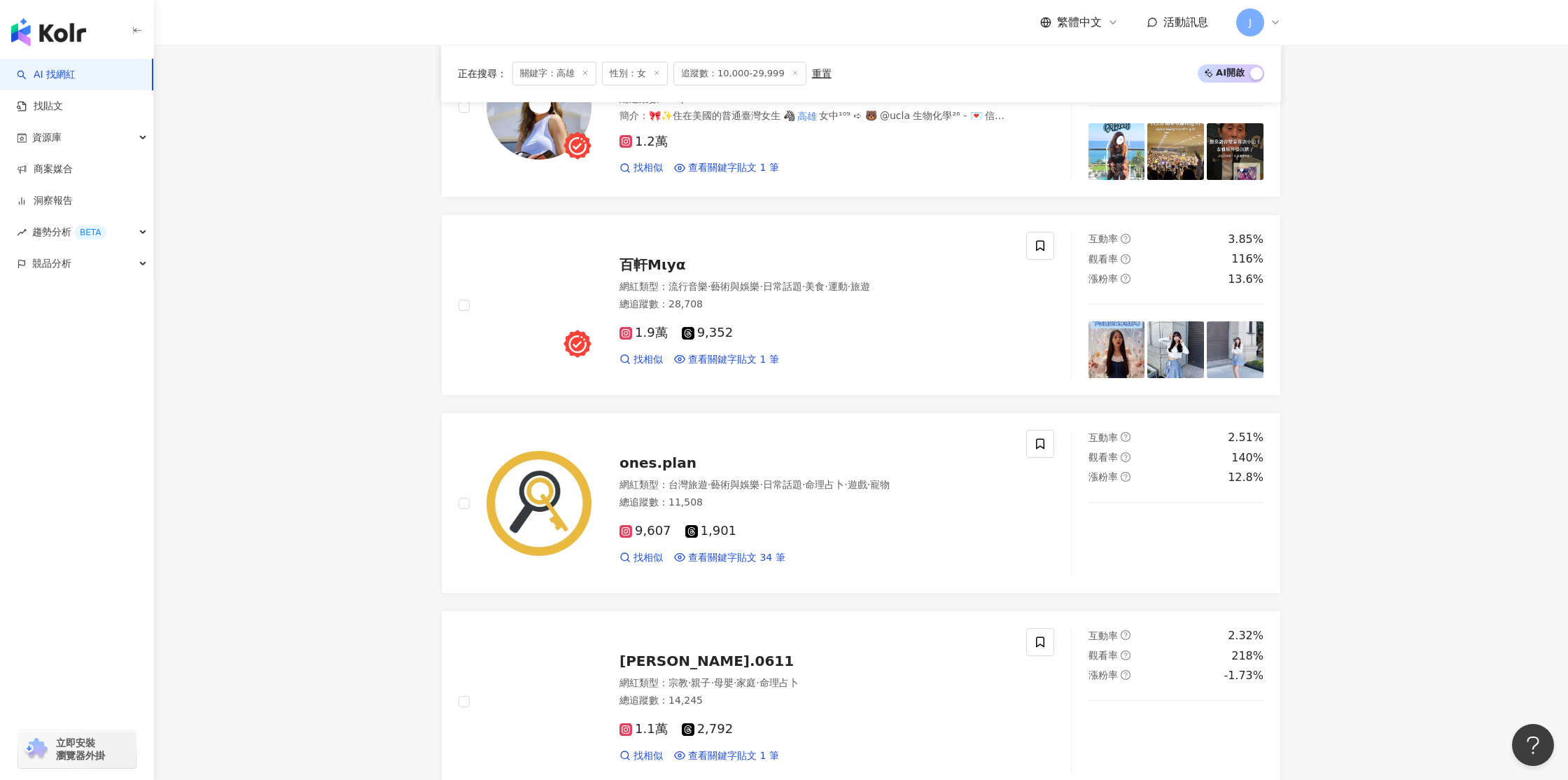
scroll to position [1909, 0]
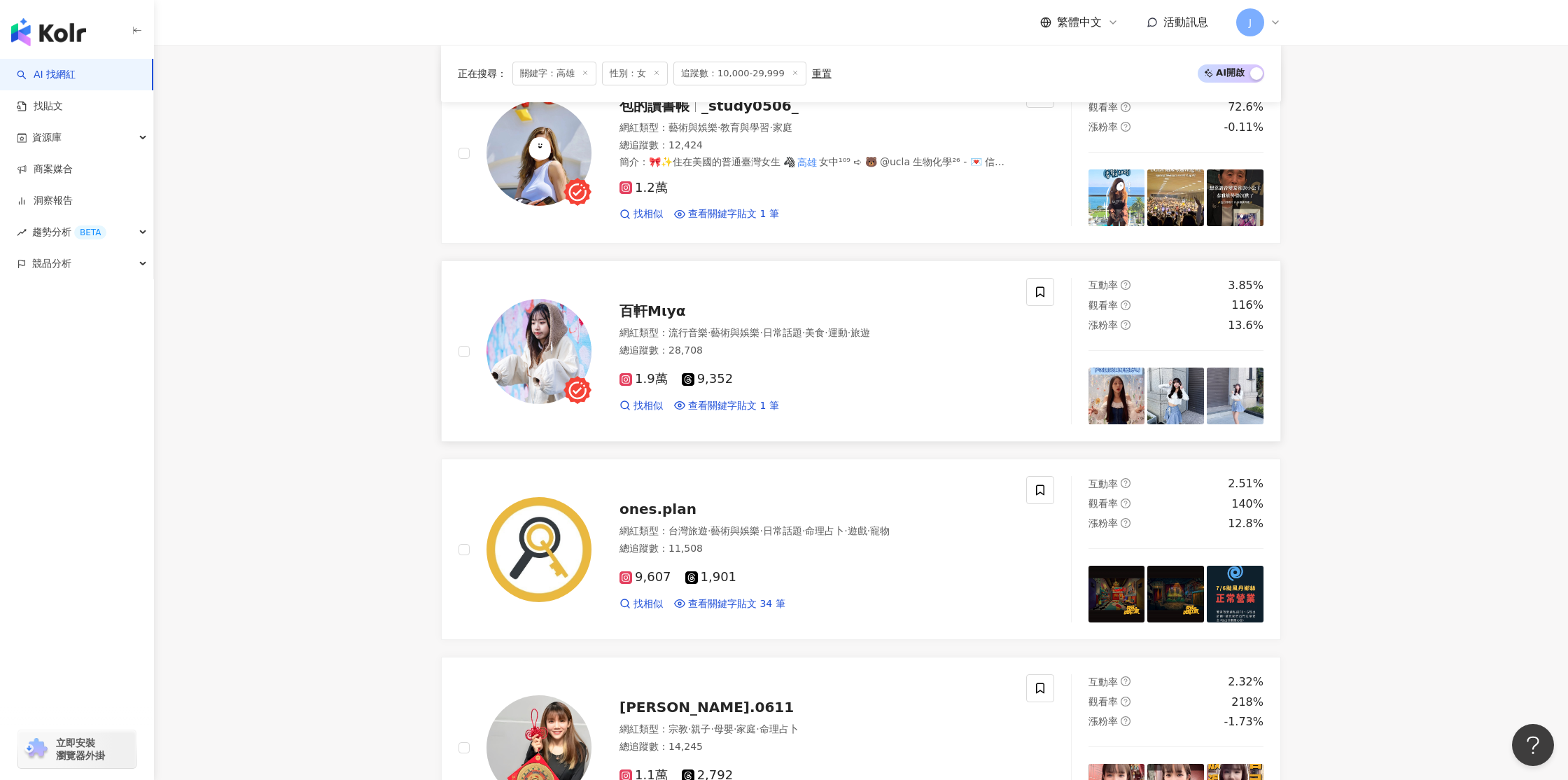
click at [529, 341] on img at bounding box center [538, 351] width 105 height 105
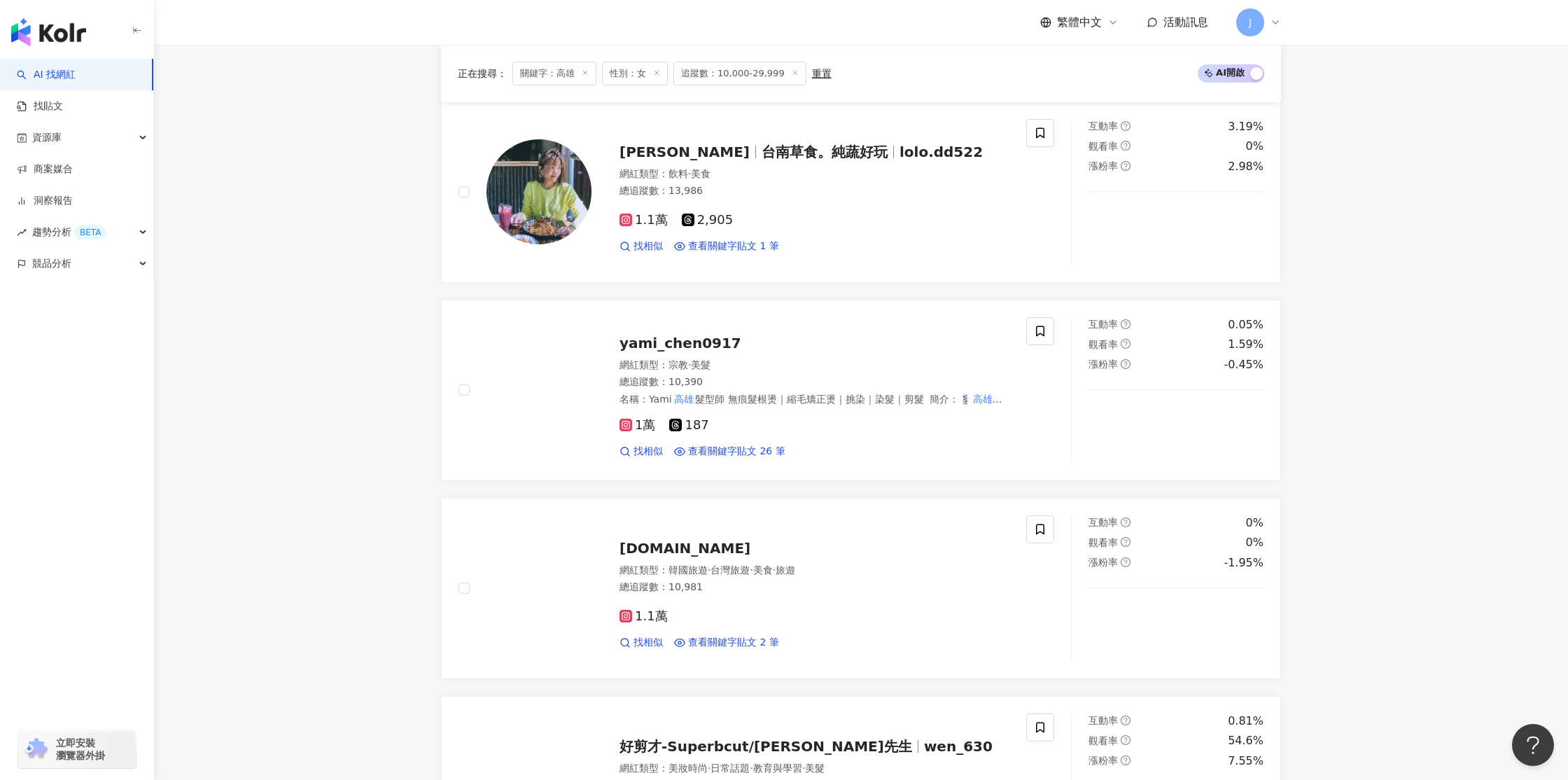
scroll to position [444, 0]
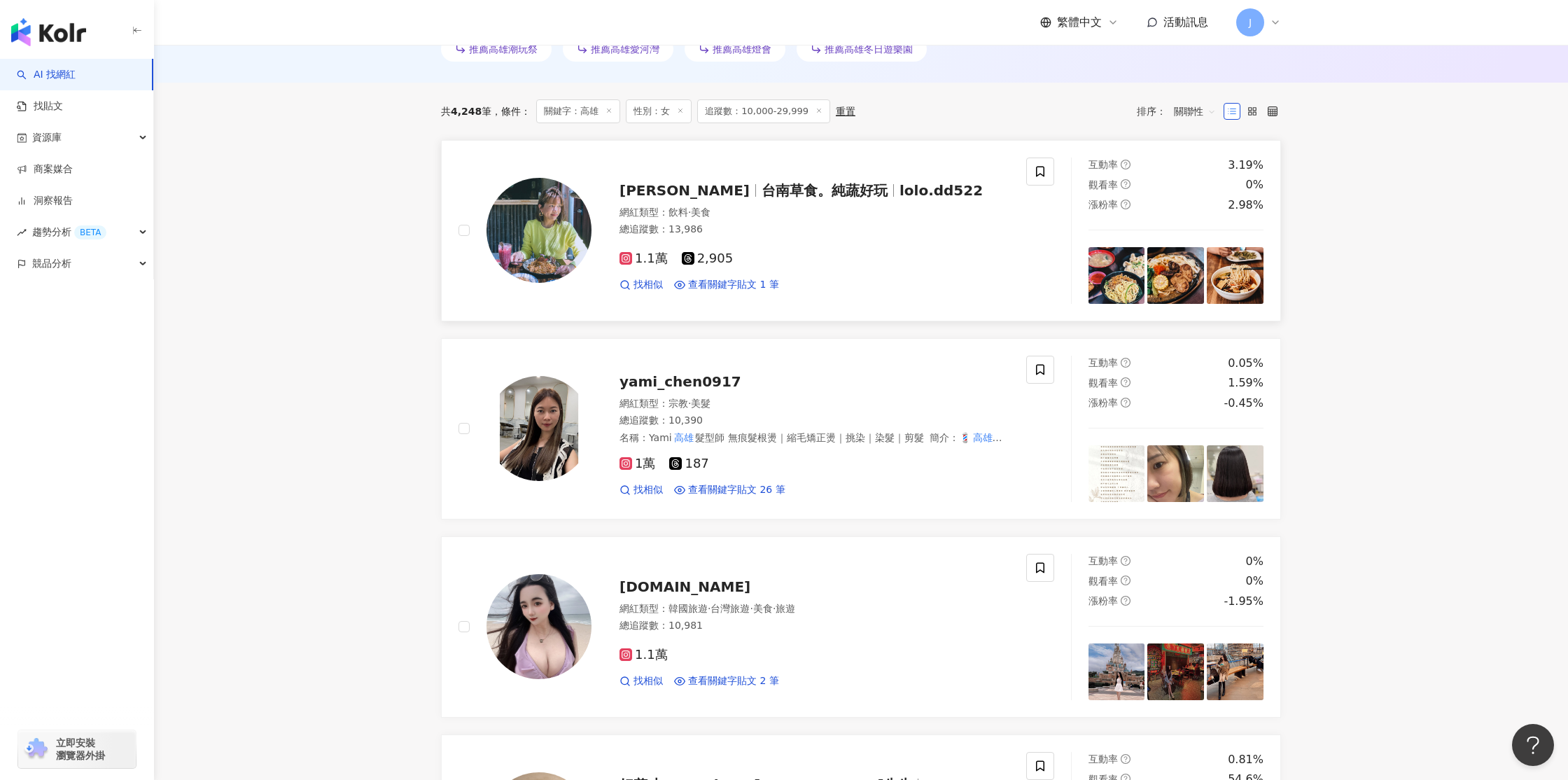
click at [552, 208] on img at bounding box center [538, 230] width 105 height 105
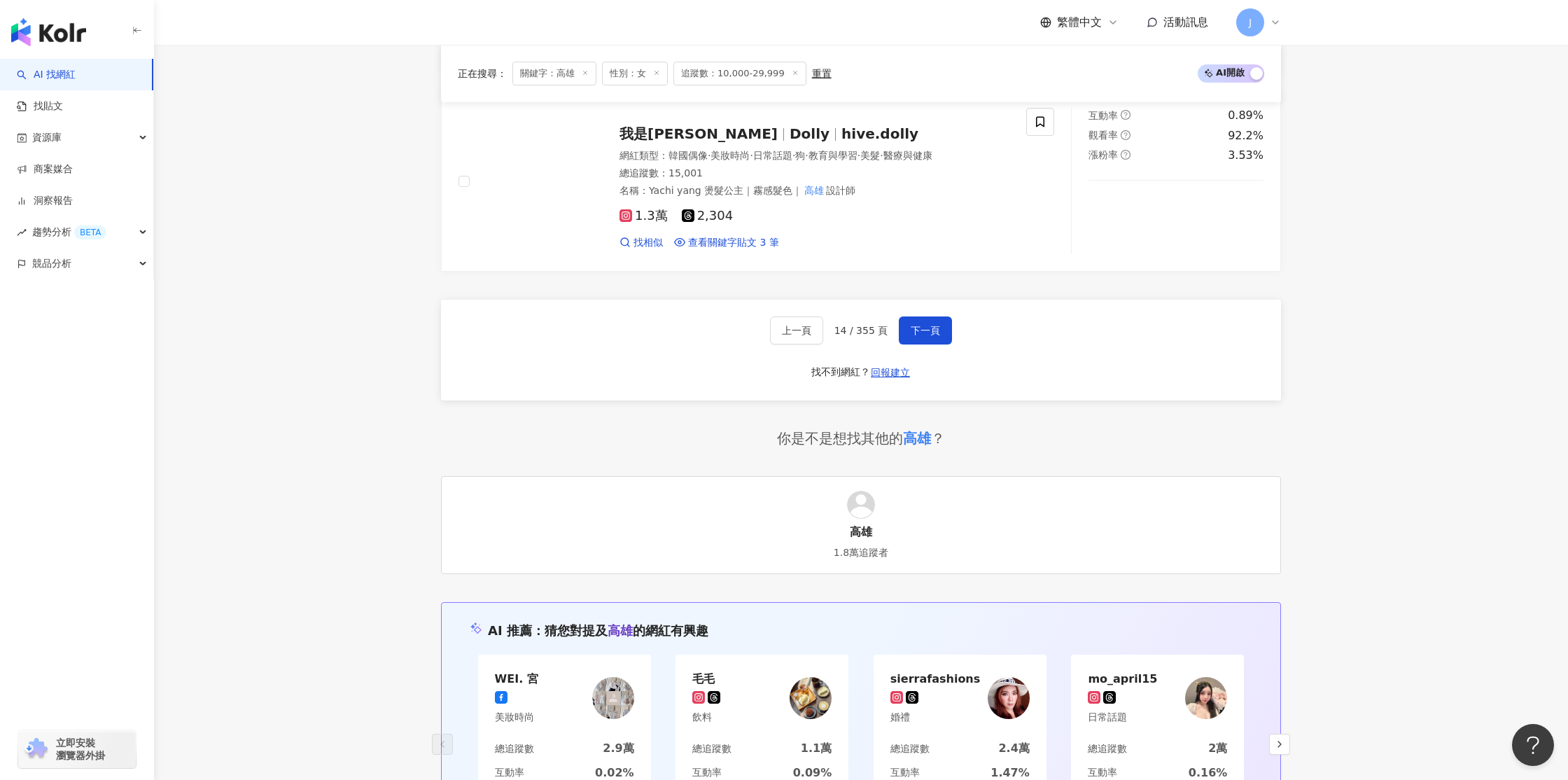
scroll to position [2673, 0]
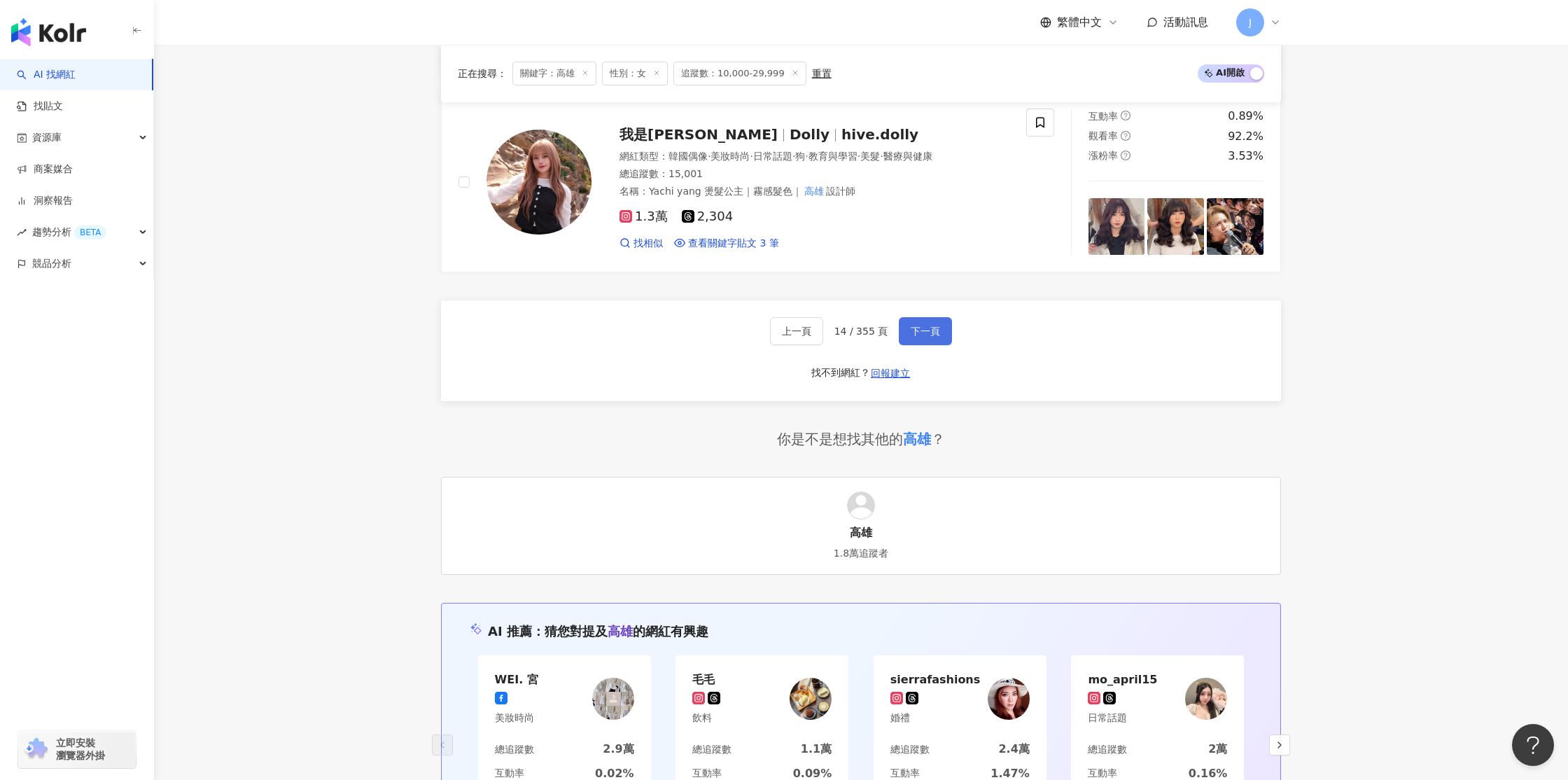
click at [914, 328] on span "下一頁" at bounding box center [926, 330] width 30 height 11
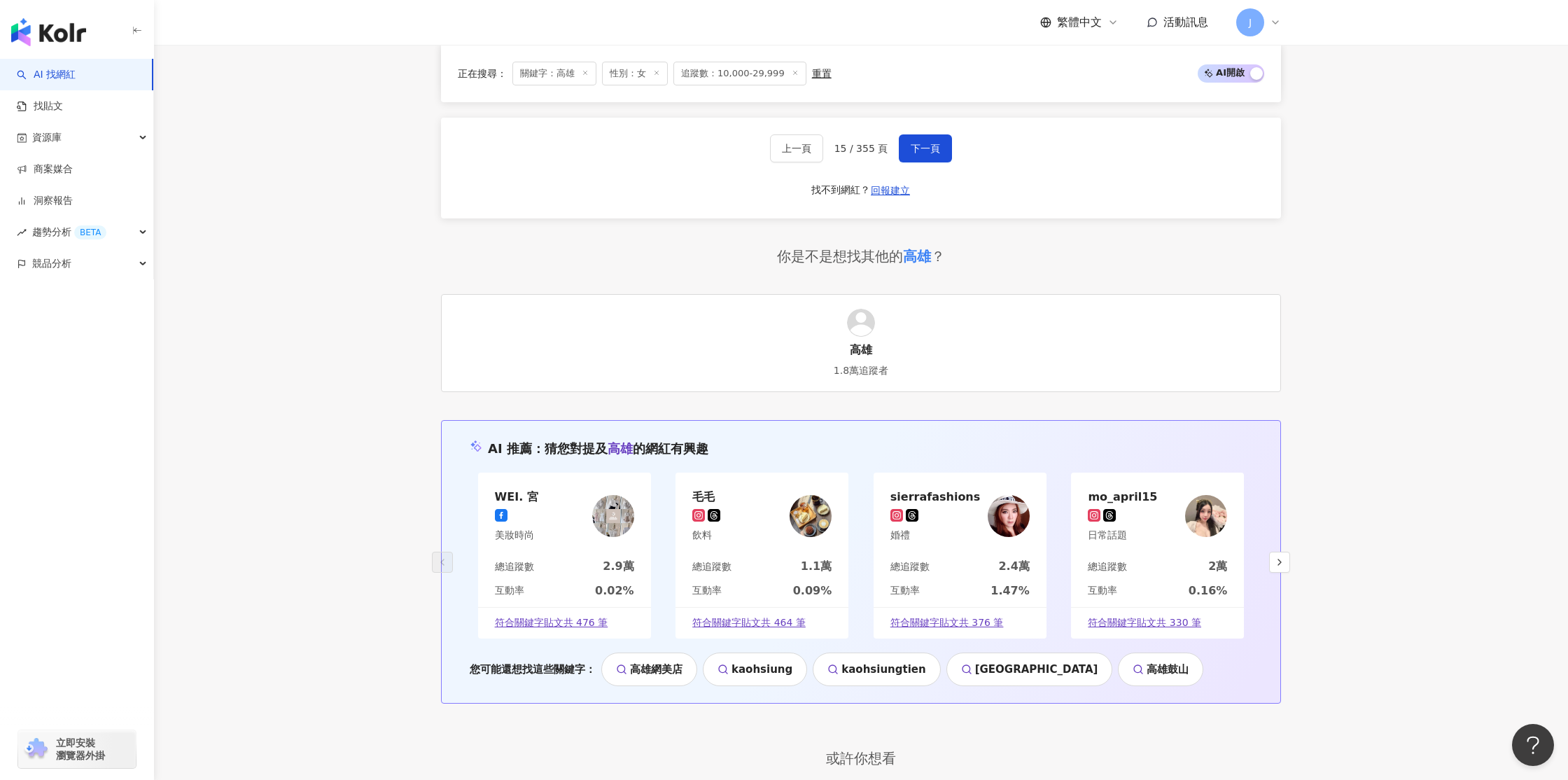
scroll to position [2830, 0]
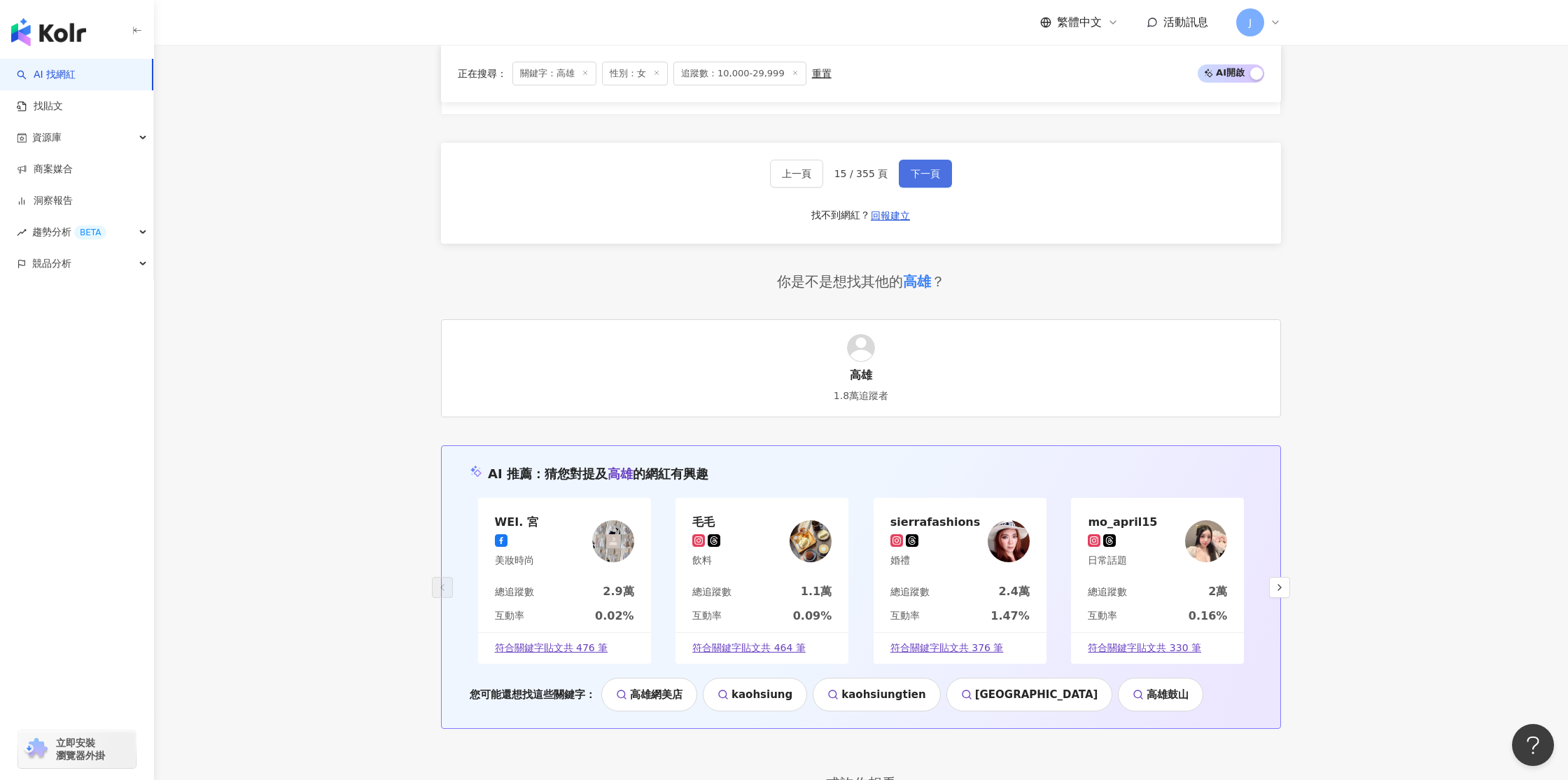
click at [924, 170] on span "下一頁" at bounding box center [926, 173] width 30 height 11
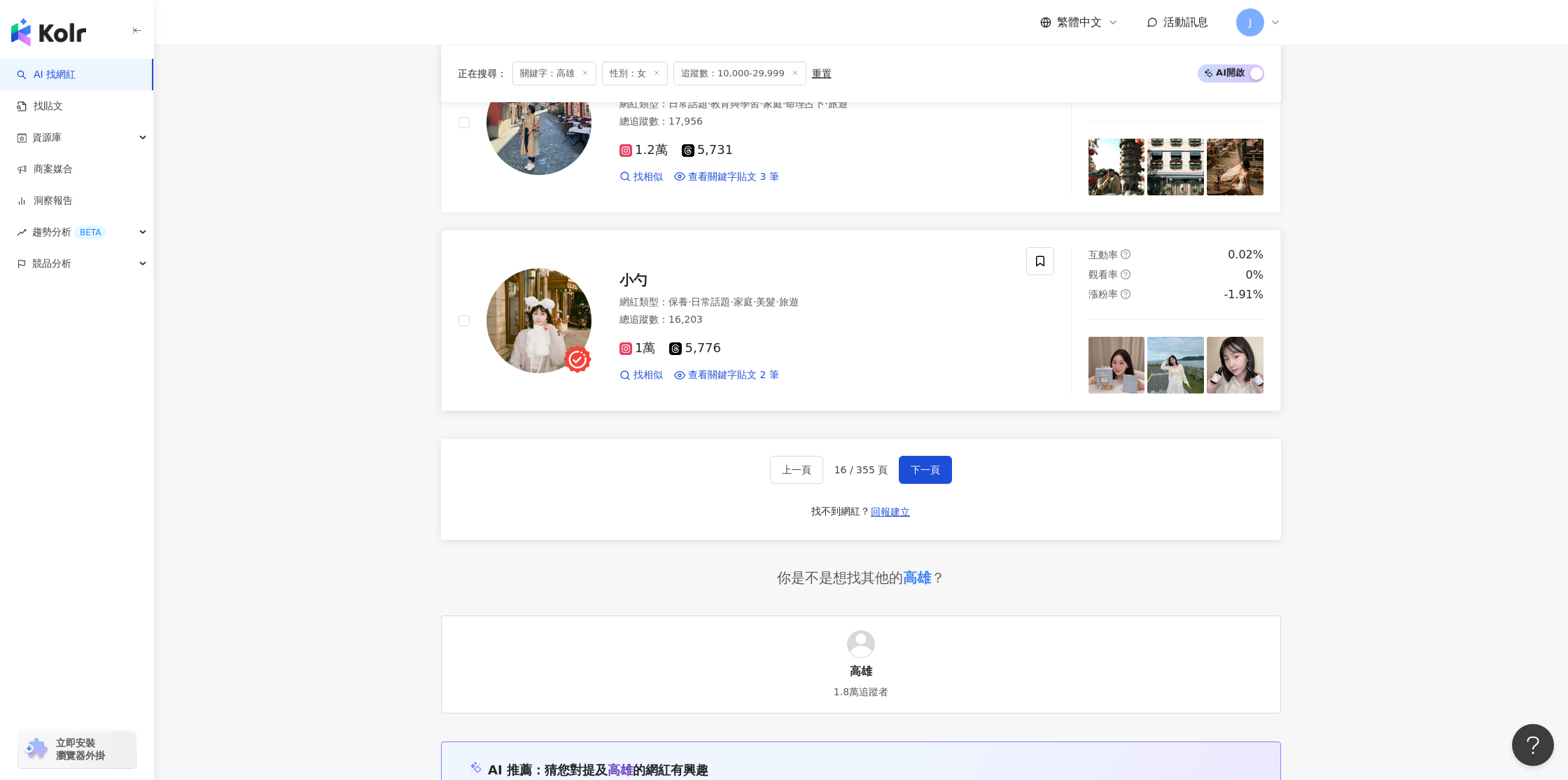
scroll to position [2532, 0]
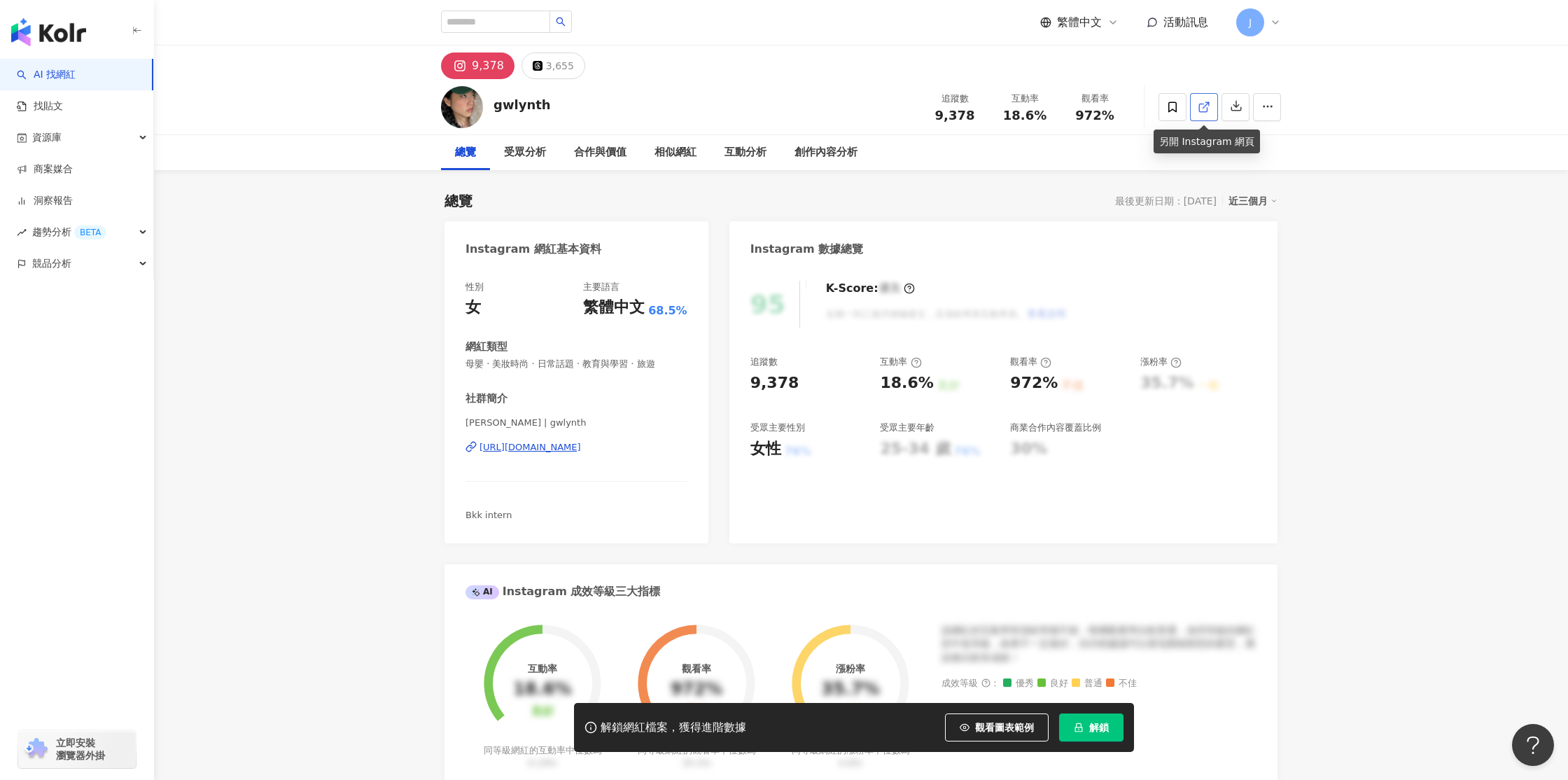
click at [1206, 102] on icon at bounding box center [1204, 106] width 13 height 13
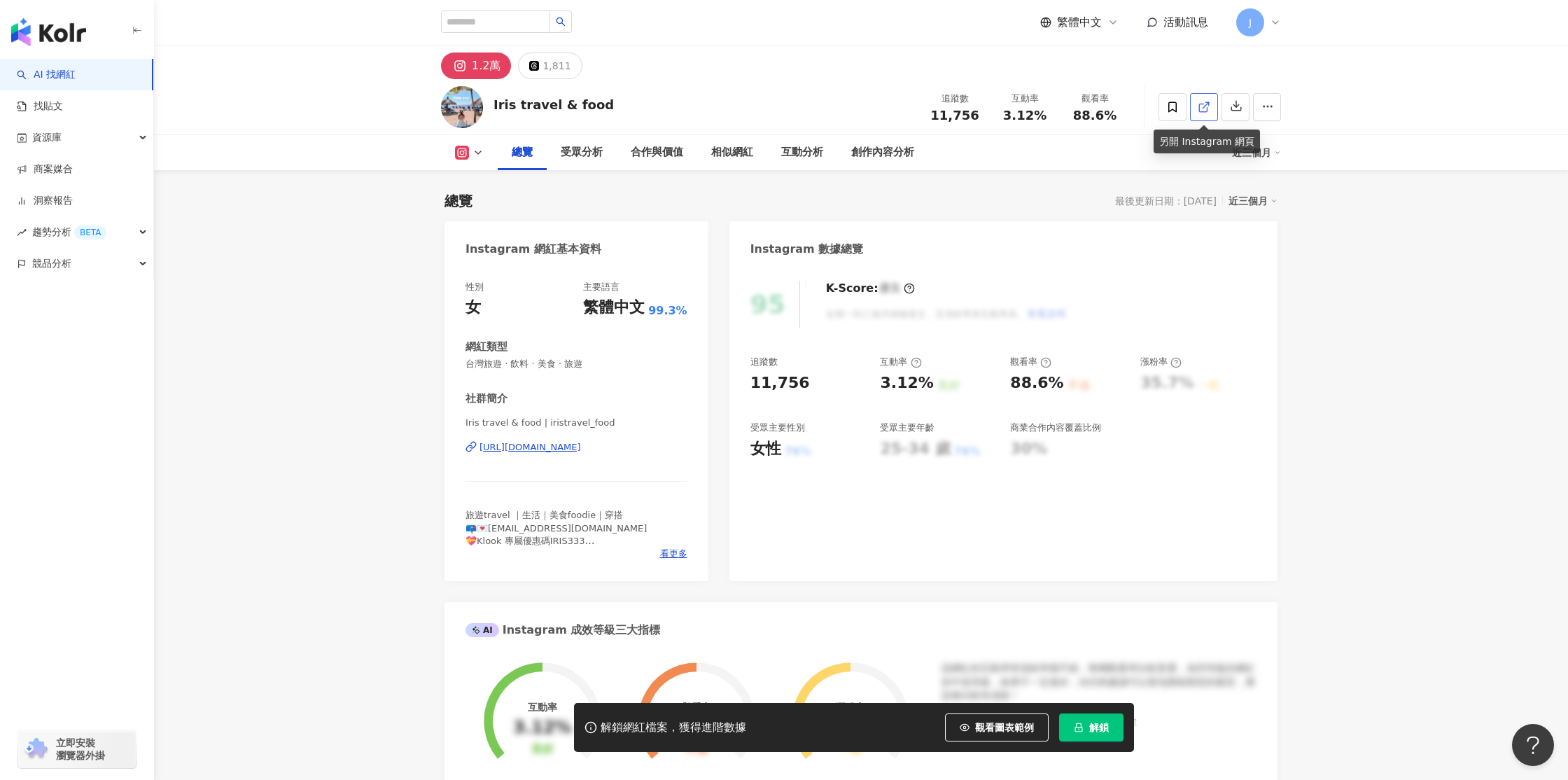
click at [1206, 102] on polyline at bounding box center [1208, 104] width 3 height 3
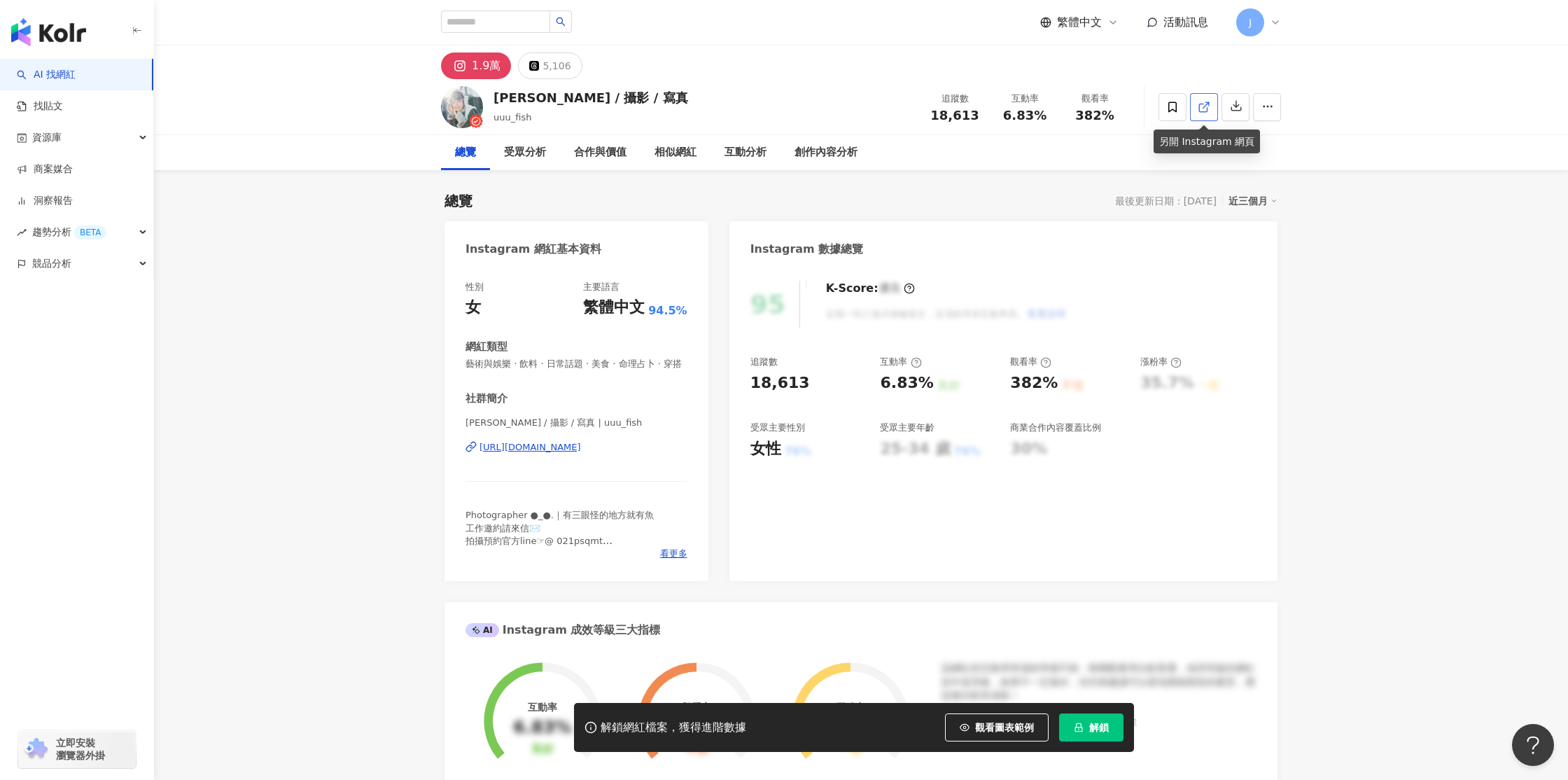
click at [1203, 108] on icon at bounding box center [1204, 106] width 13 height 13
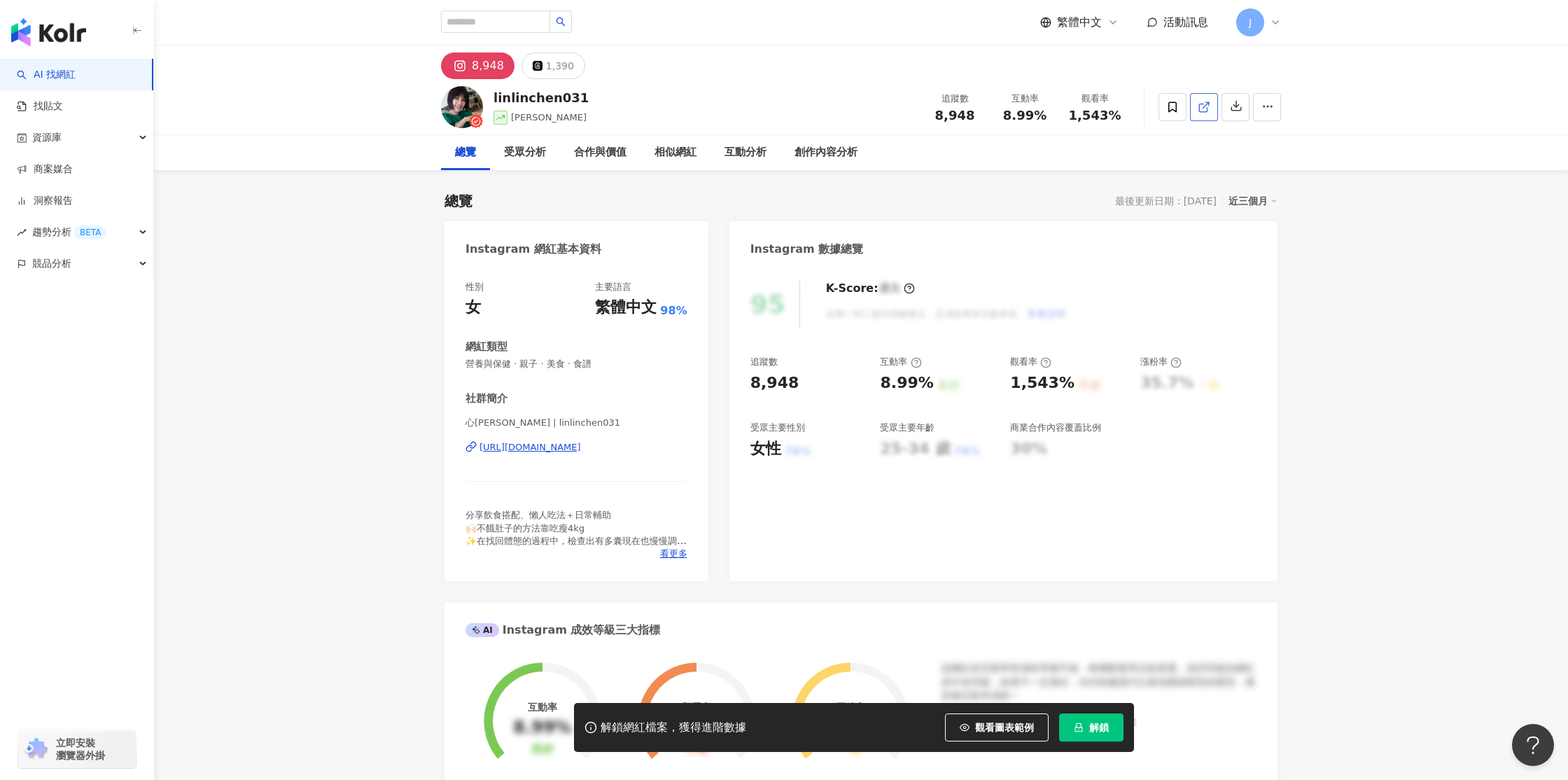
click at [1208, 110] on icon at bounding box center [1204, 106] width 13 height 13
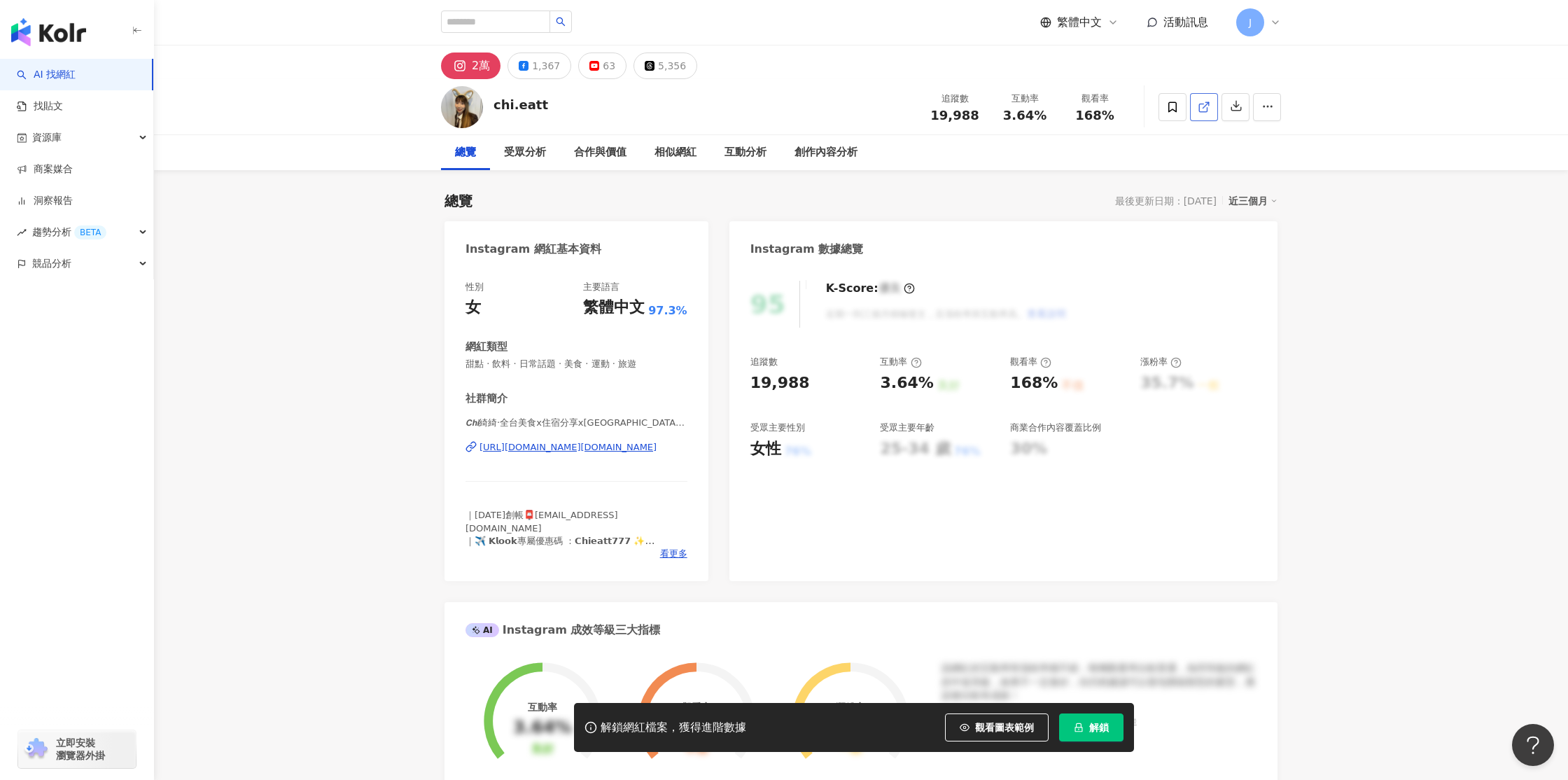
click at [1205, 108] on icon at bounding box center [1204, 106] width 13 height 13
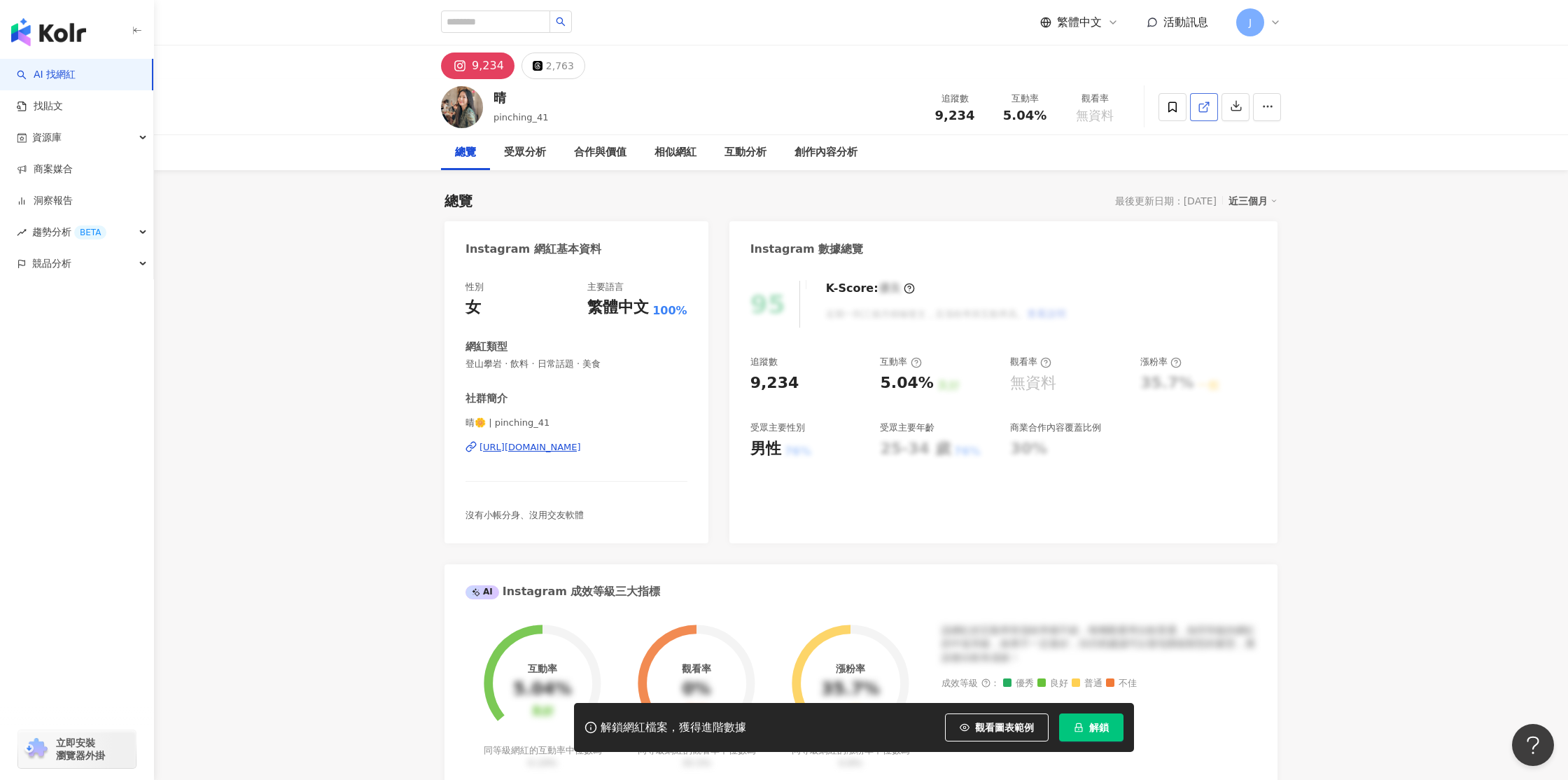
click at [1213, 107] on link at bounding box center [1204, 106] width 28 height 28
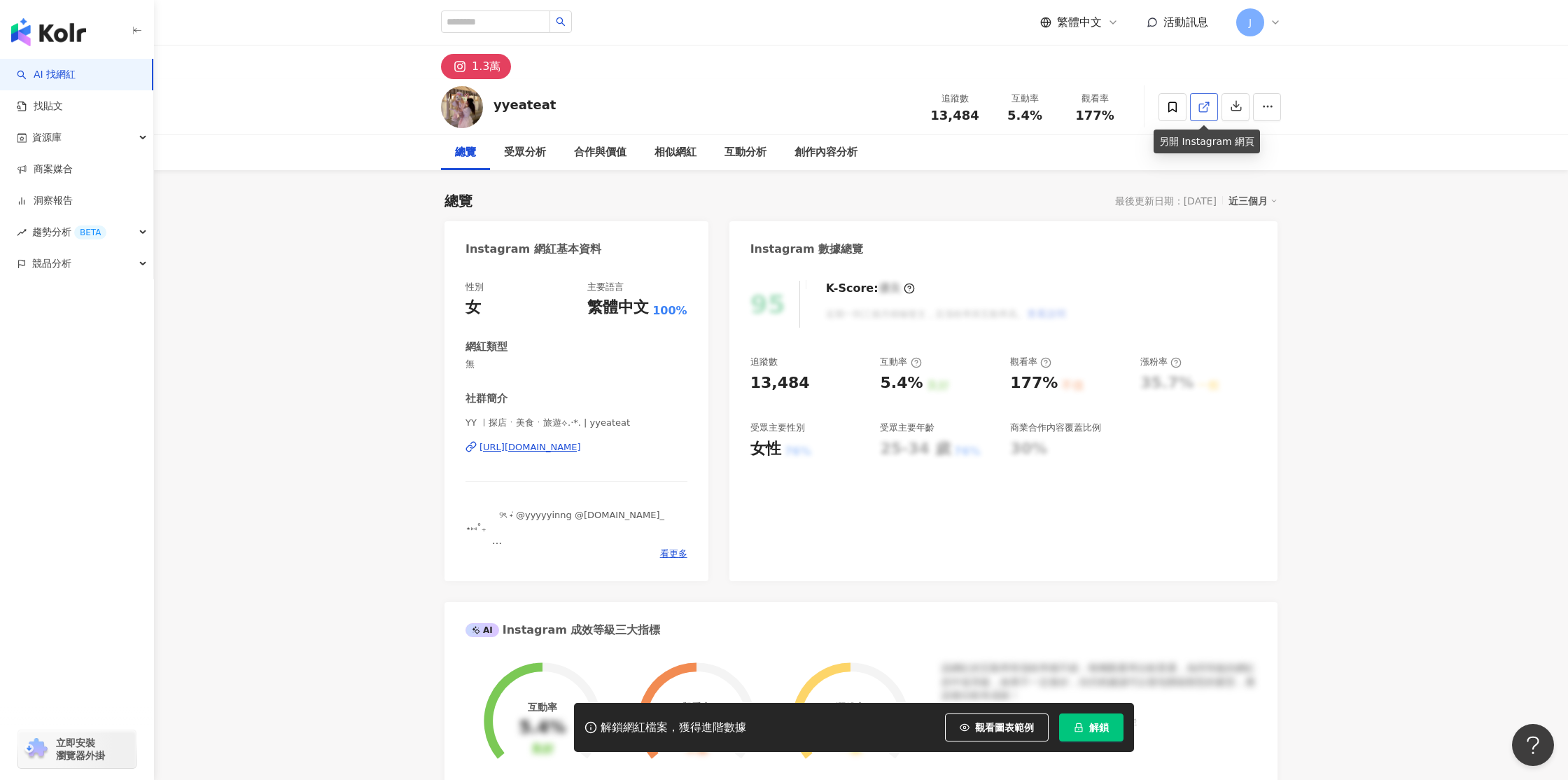
click at [1207, 108] on icon at bounding box center [1203, 107] width 8 height 8
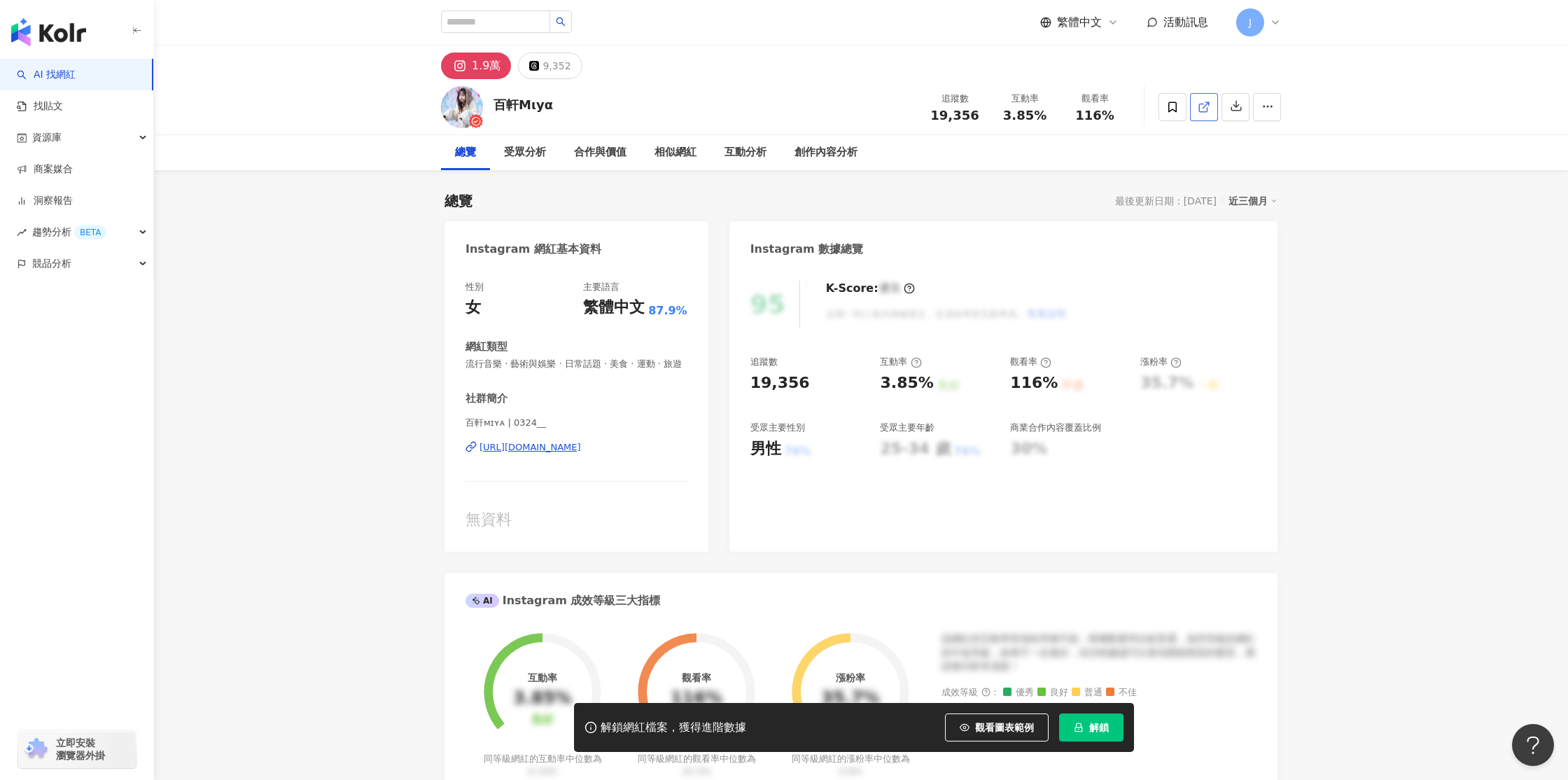
click at [1202, 110] on icon at bounding box center [1204, 106] width 13 height 13
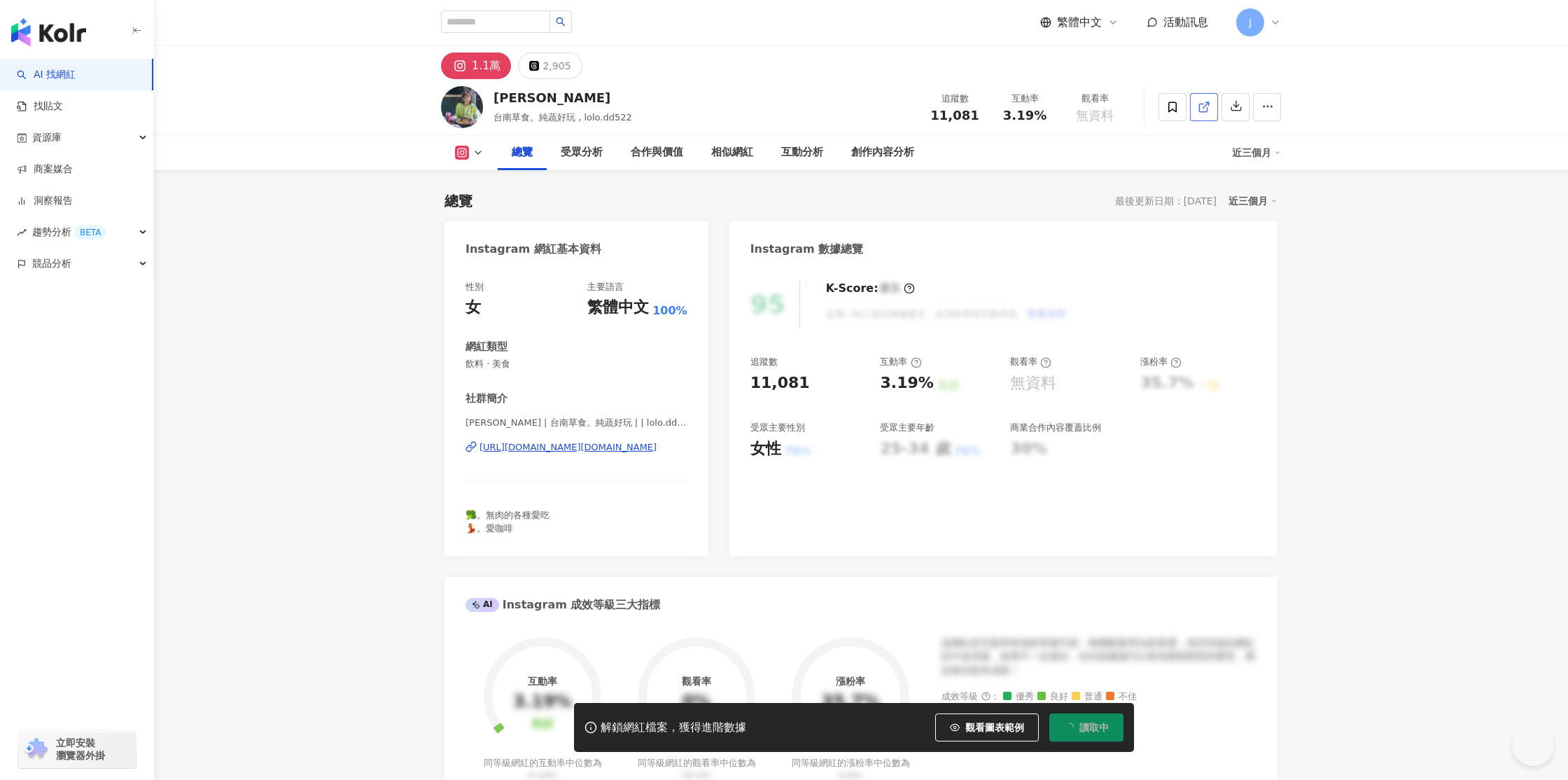
click at [1203, 108] on icon at bounding box center [1204, 106] width 13 height 13
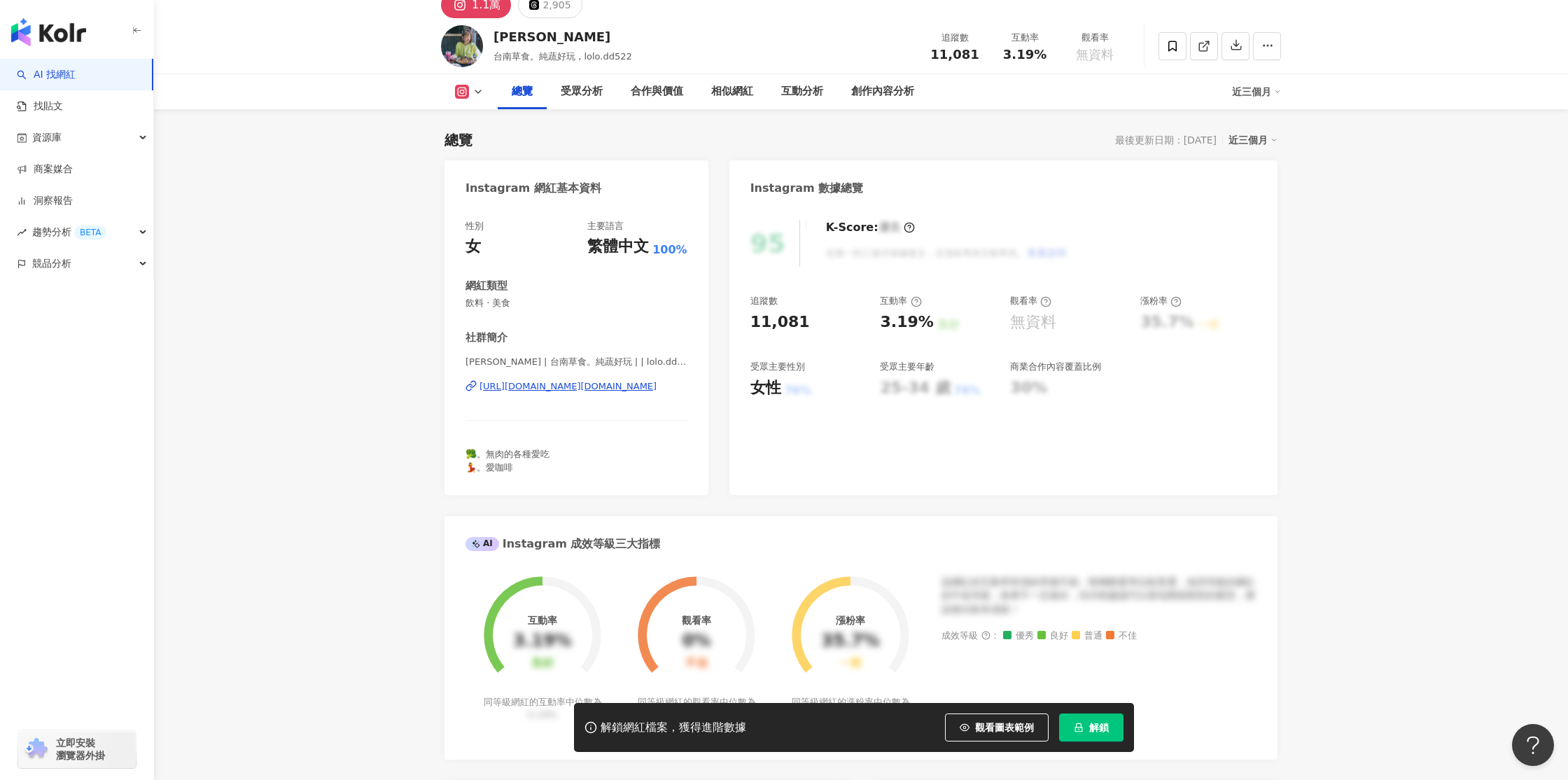
scroll to position [77, 0]
